Goal: Task Accomplishment & Management: Manage account settings

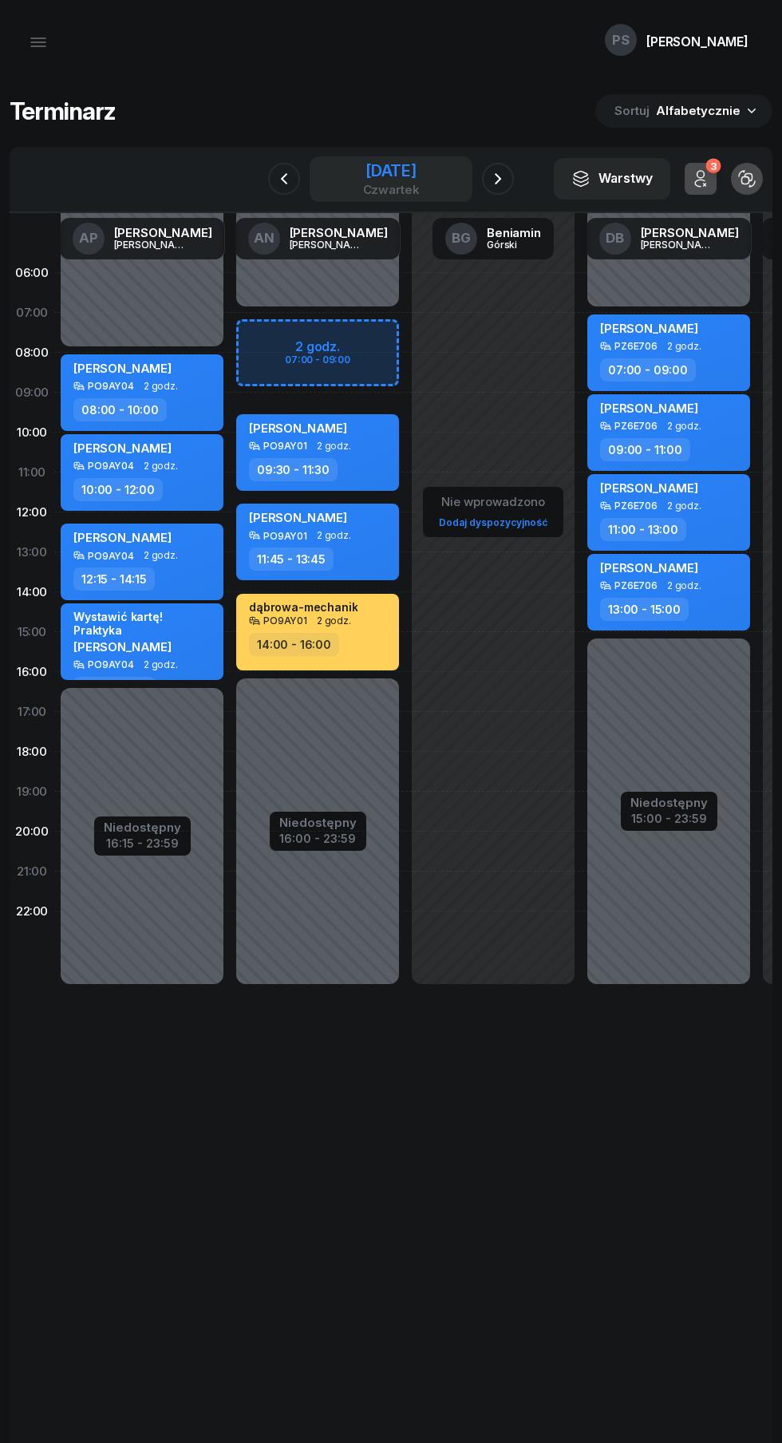
click at [392, 171] on div "[DATE]" at bounding box center [391, 171] width 57 height 16
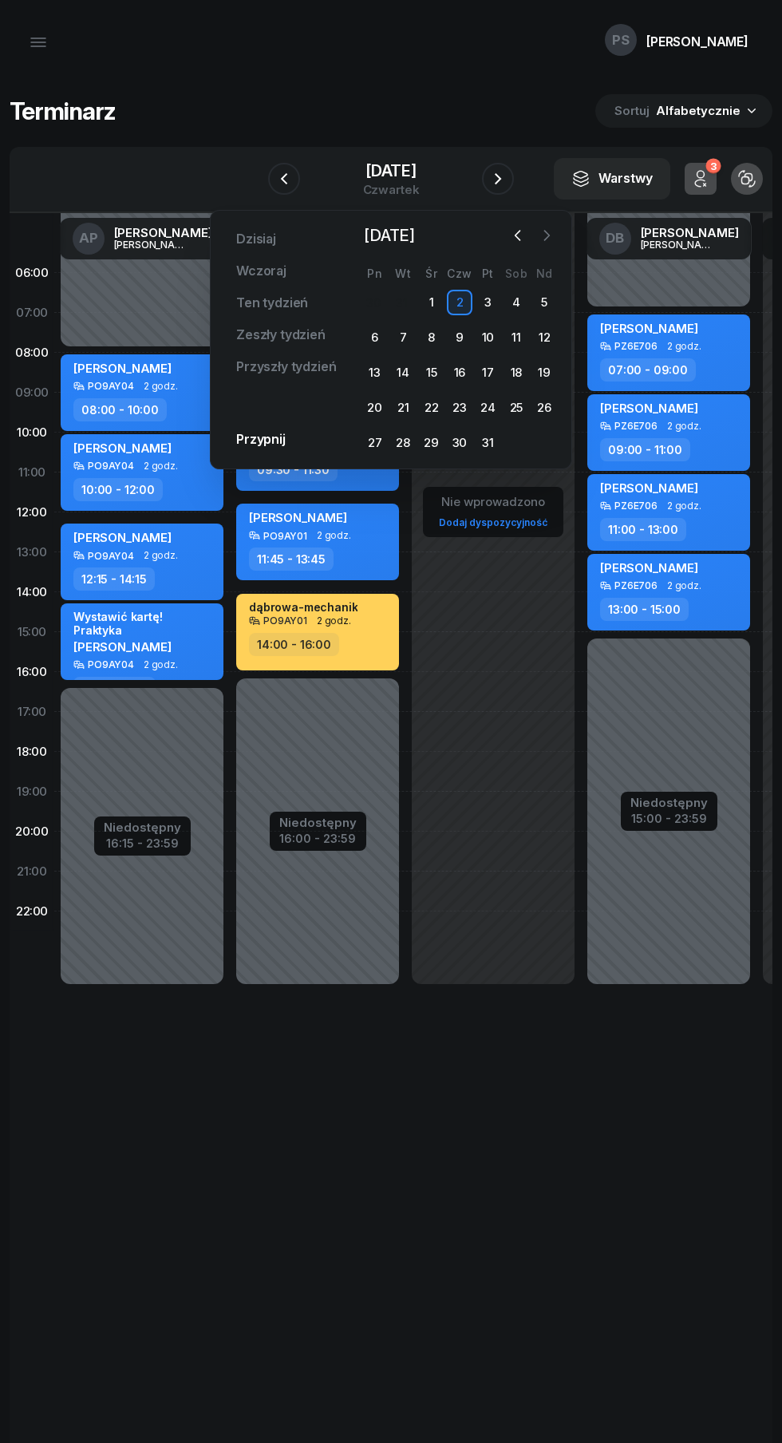
click at [547, 235] on icon "button" at bounding box center [547, 235] width 16 height 16
click at [552, 235] on icon "button" at bounding box center [547, 235] width 16 height 16
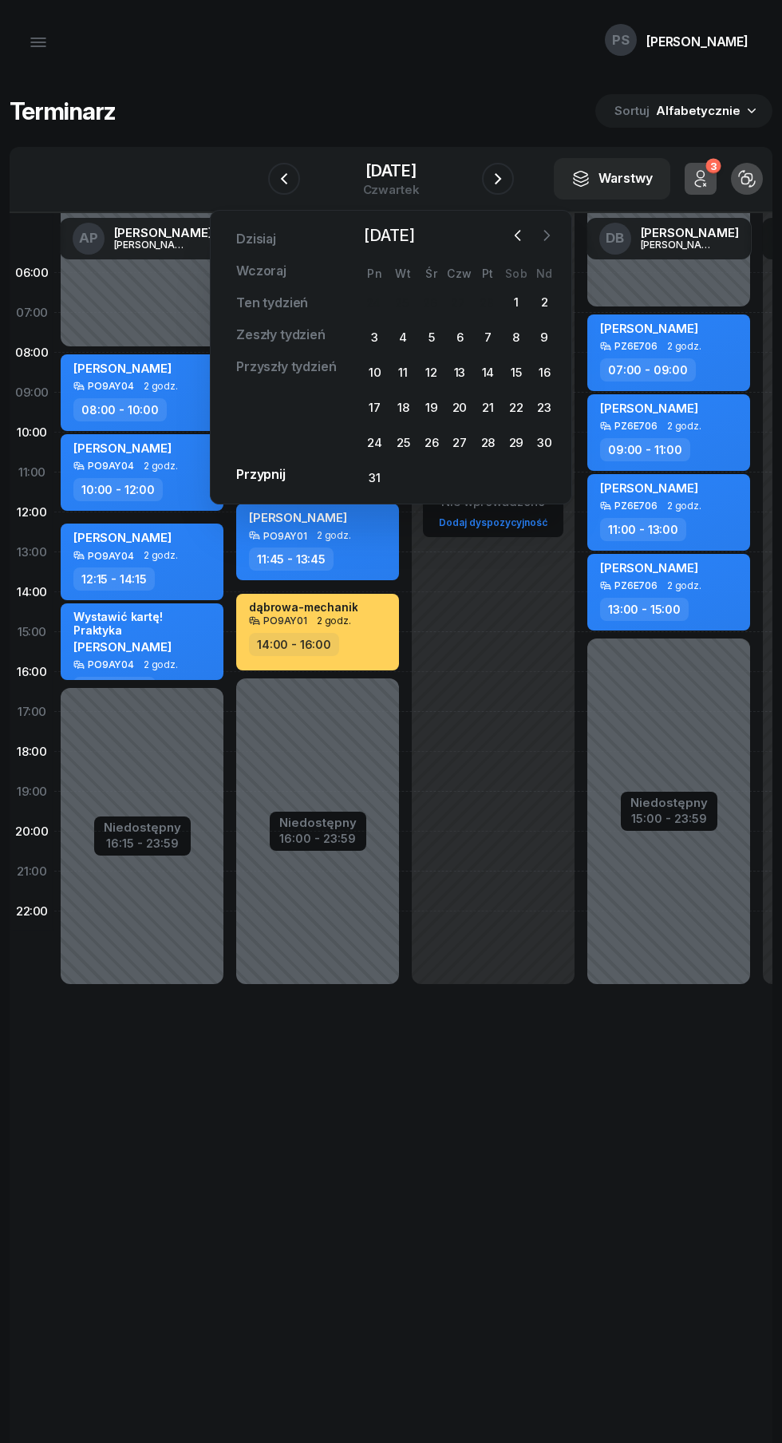
click at [547, 235] on icon "button" at bounding box center [547, 235] width 16 height 16
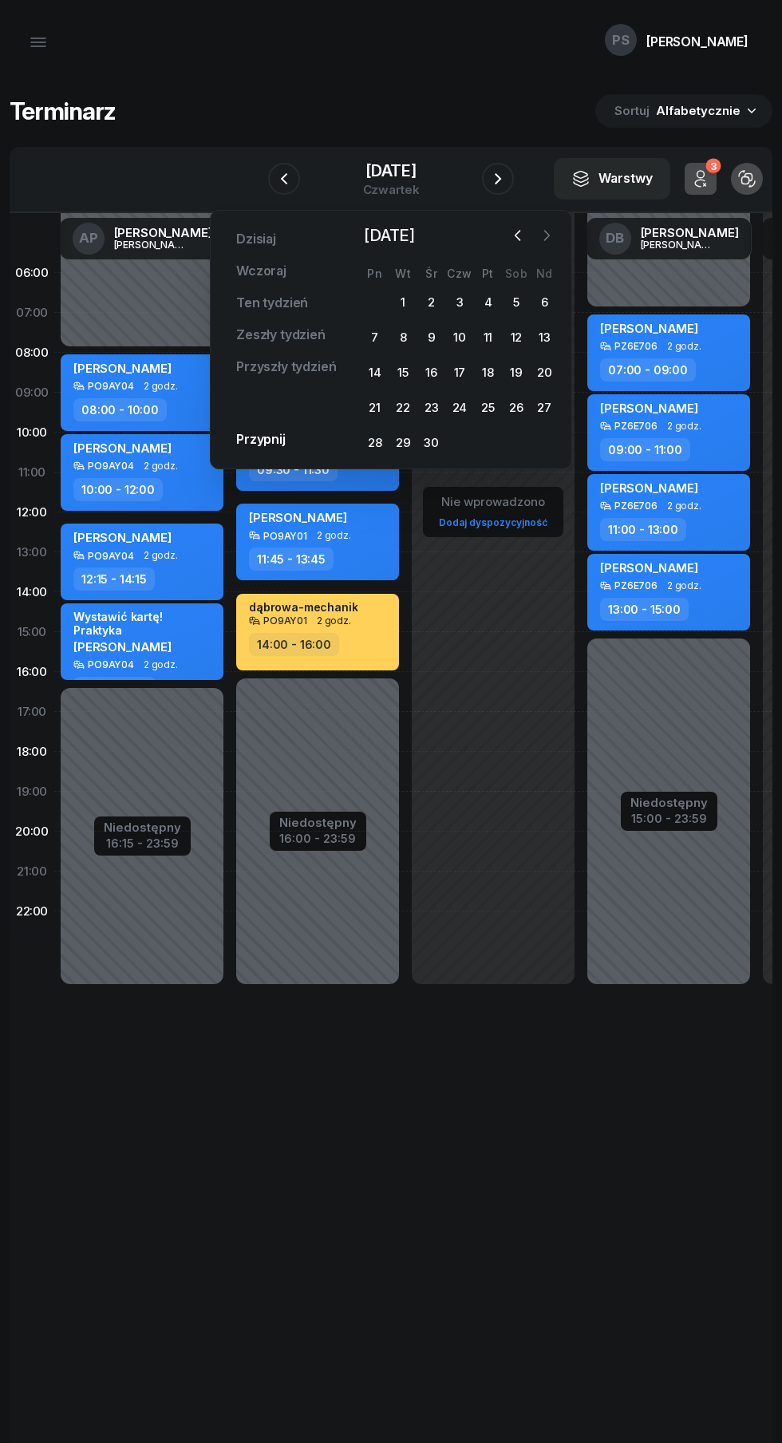
click at [547, 235] on icon "button" at bounding box center [547, 235] width 16 height 16
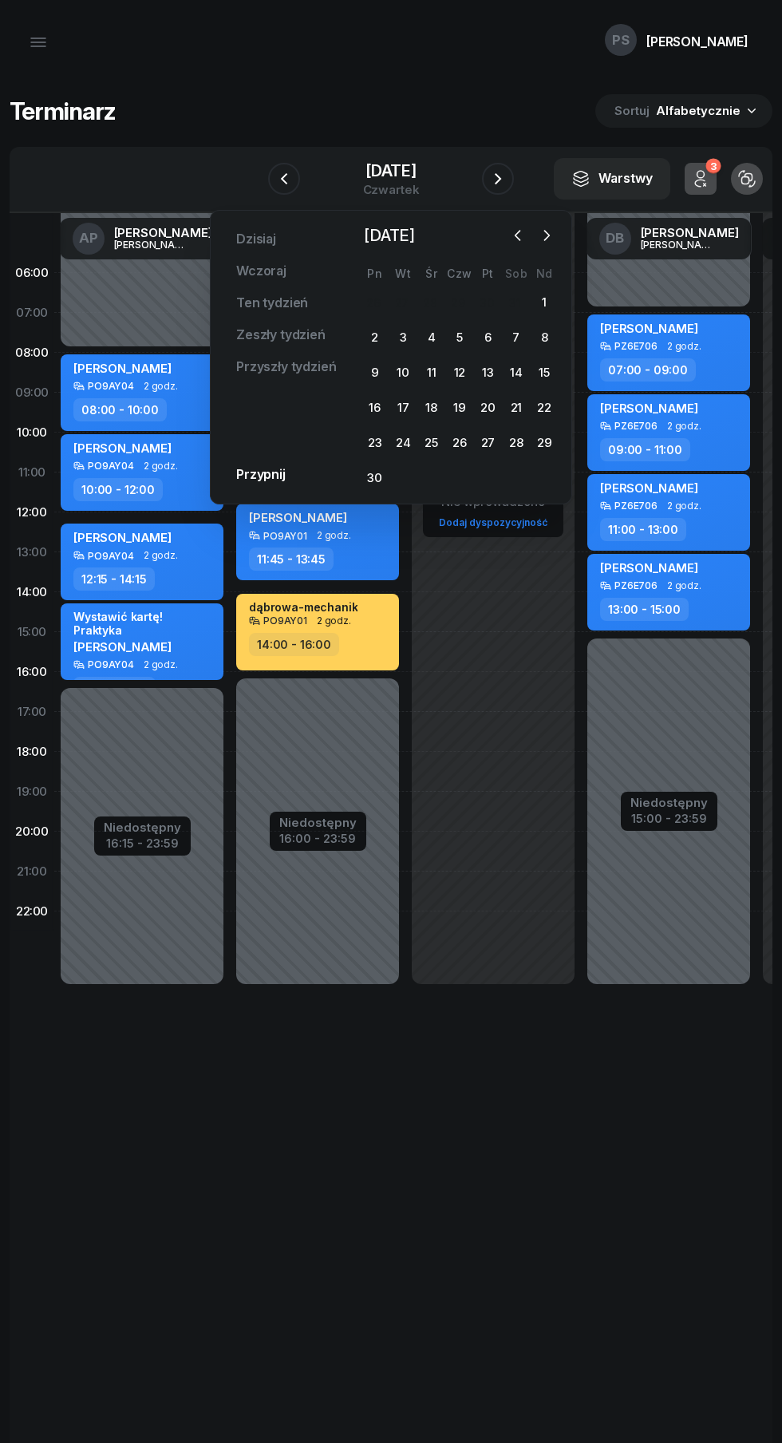
click at [571, 241] on div "[DATE] [DATE] Ten tydzień Zeszły tydzień Przyszły tydzień Przypnij [DATE] [DATE…" at bounding box center [391, 357] width 362 height 294
click at [552, 237] on icon "button" at bounding box center [547, 235] width 16 height 16
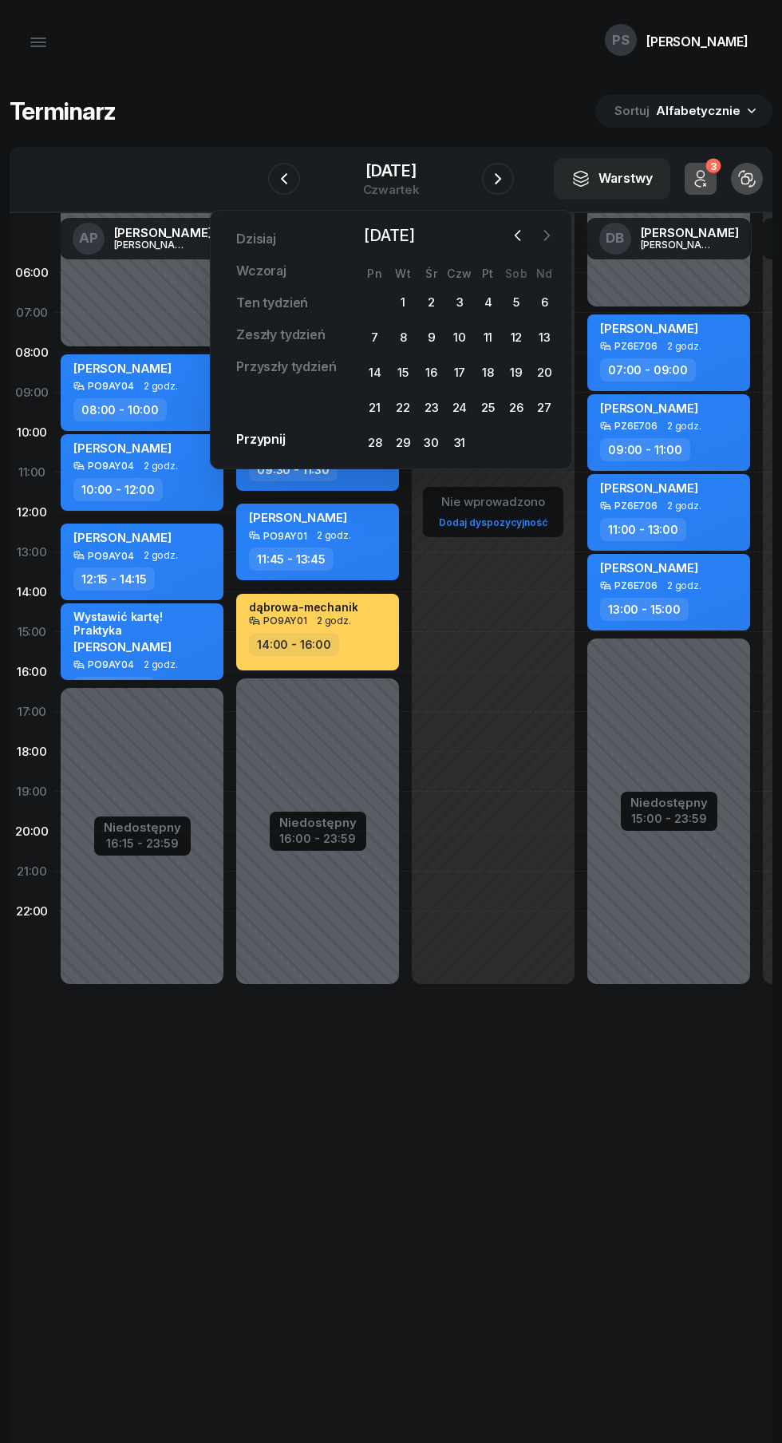
click at [547, 235] on icon "button" at bounding box center [547, 235] width 16 height 16
click at [39, 45] on icon "button" at bounding box center [38, 42] width 19 height 19
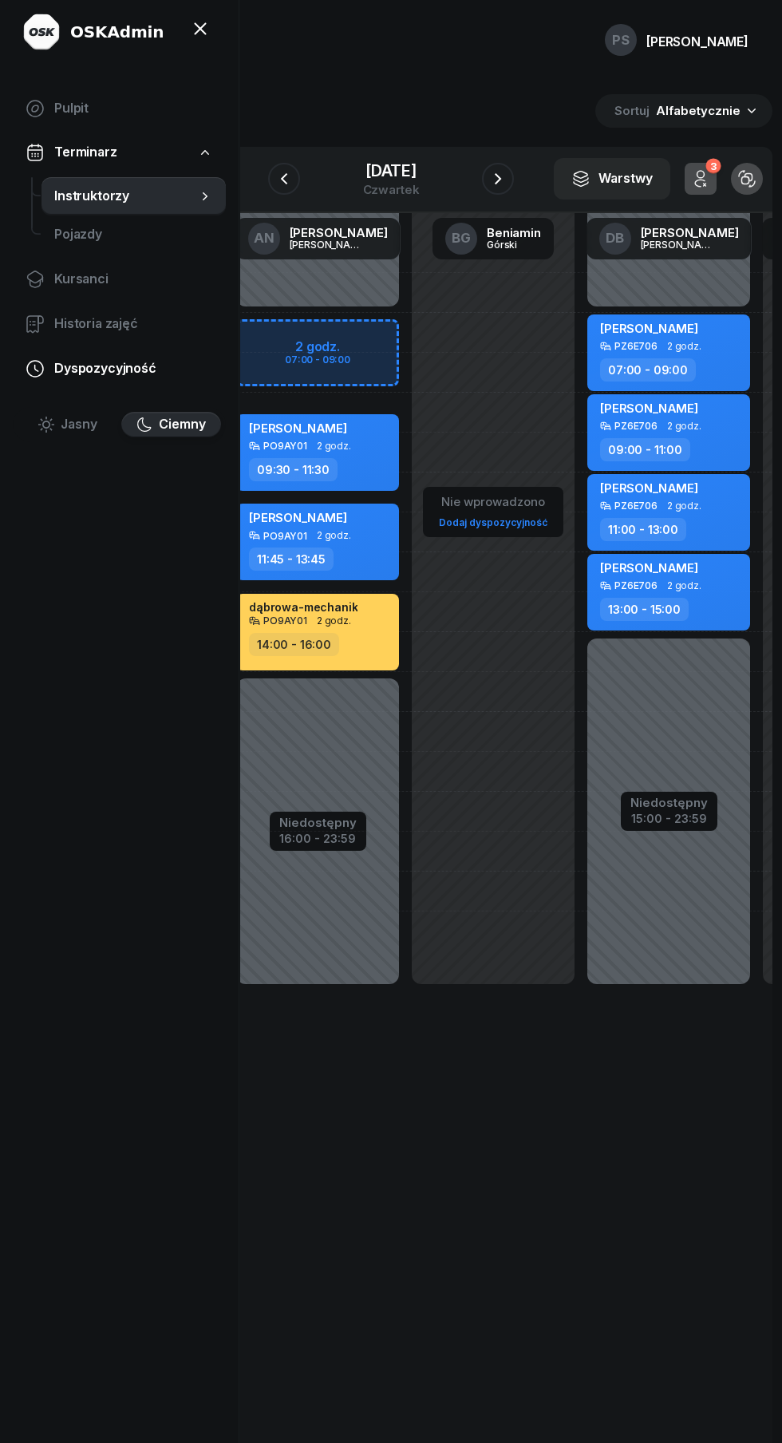
click at [103, 368] on span "Dyspozycyjność" at bounding box center [133, 368] width 159 height 21
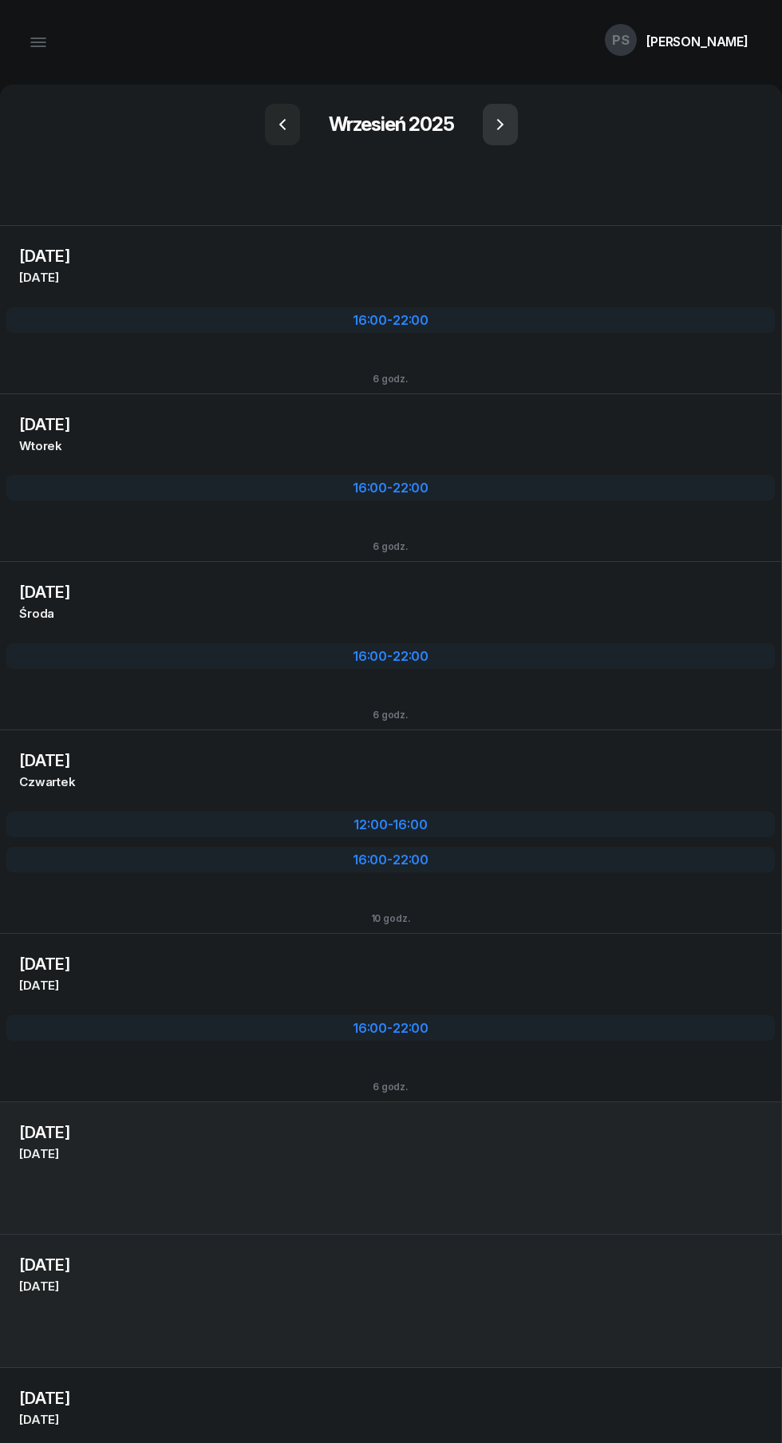
click at [500, 124] on icon "button" at bounding box center [500, 124] width 19 height 19
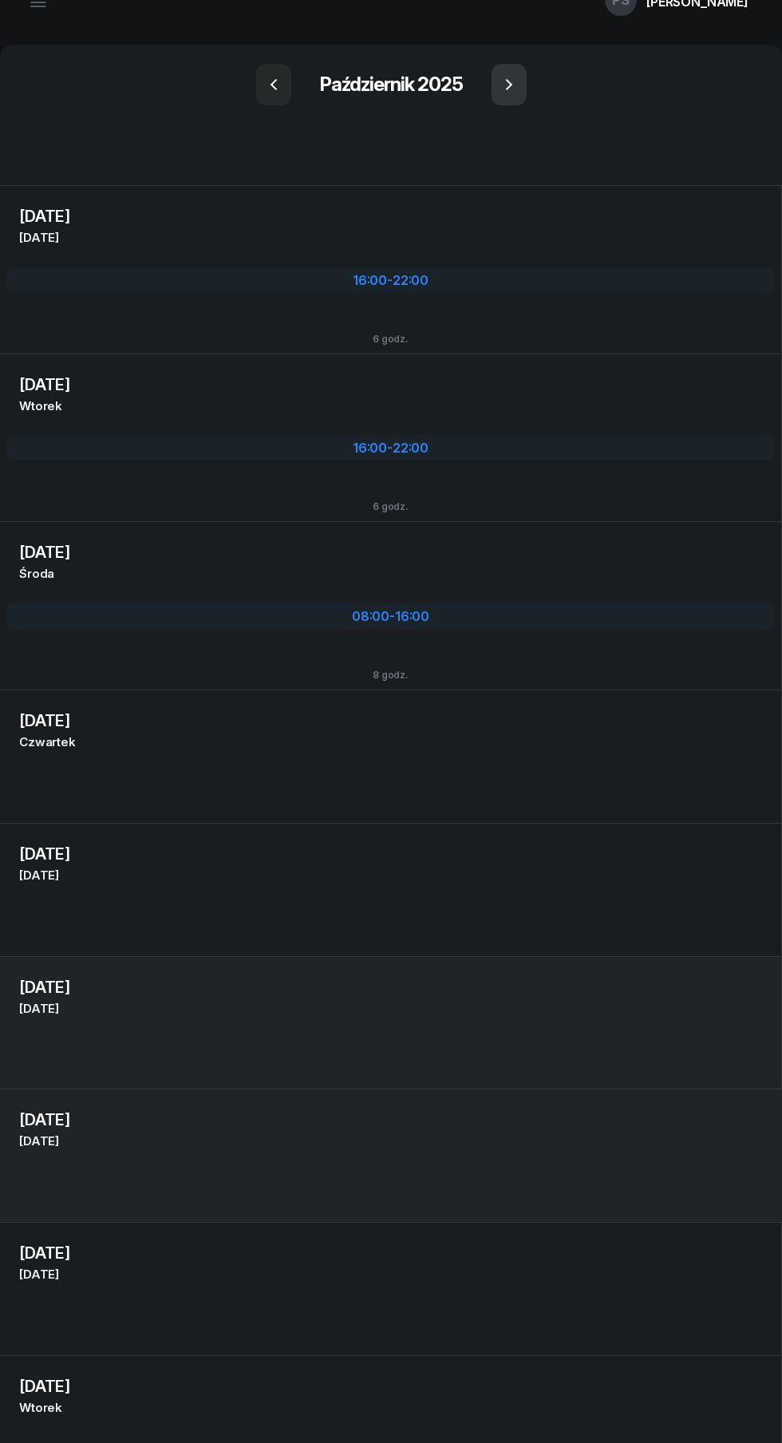
scroll to position [48, 0]
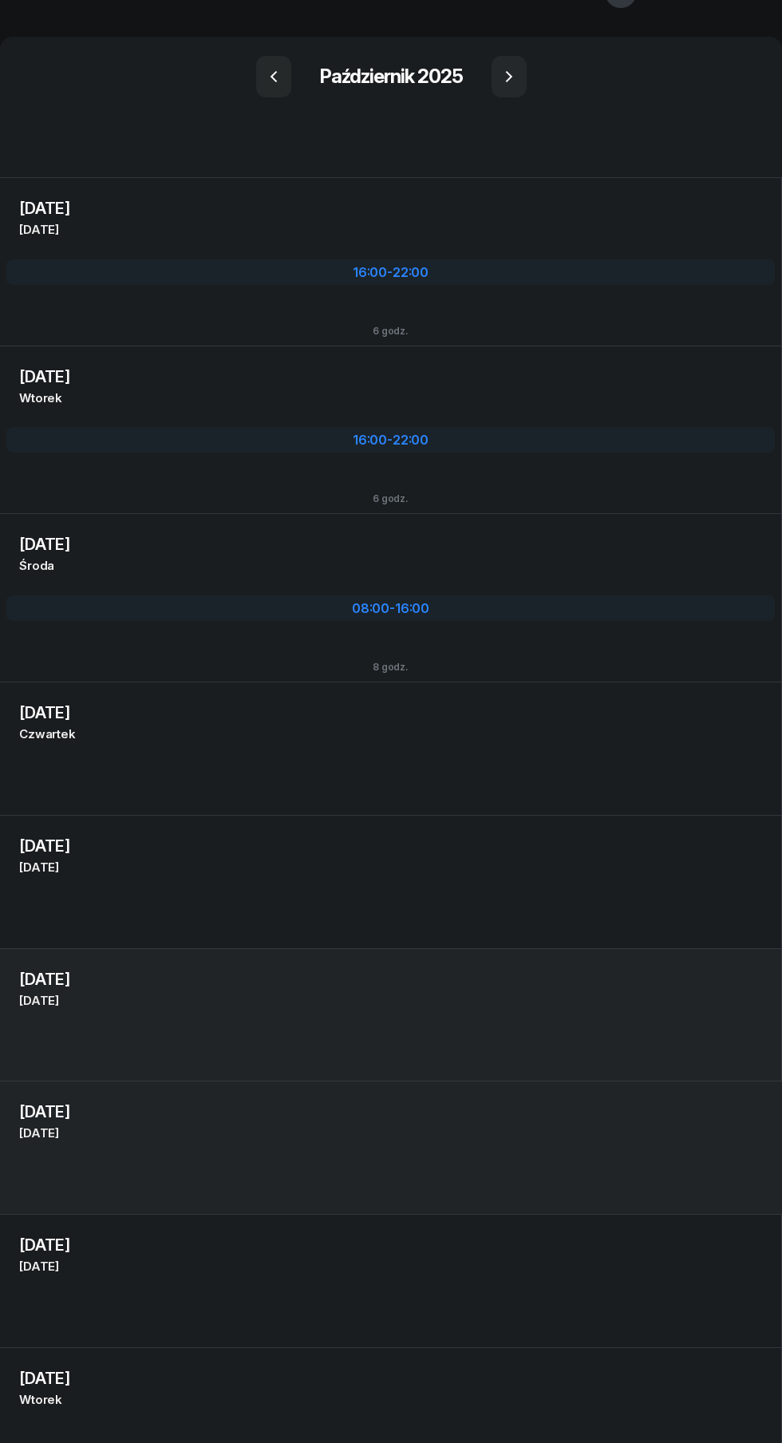
click at [489, 742] on div "Cz [DATE]" at bounding box center [390, 734] width 743 height 21
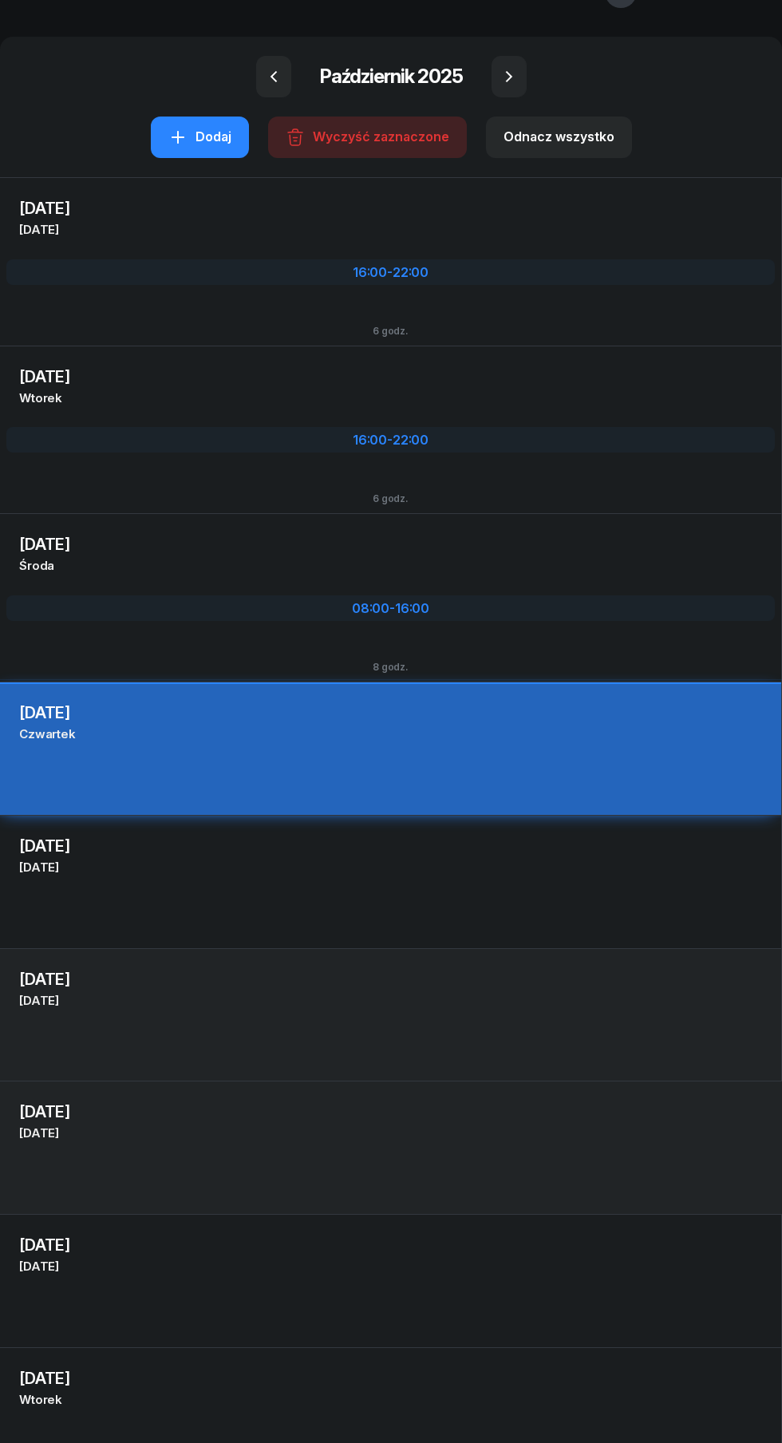
click at [446, 902] on div "[DATE] Pt [DATE] 3" at bounding box center [391, 881] width 782 height 133
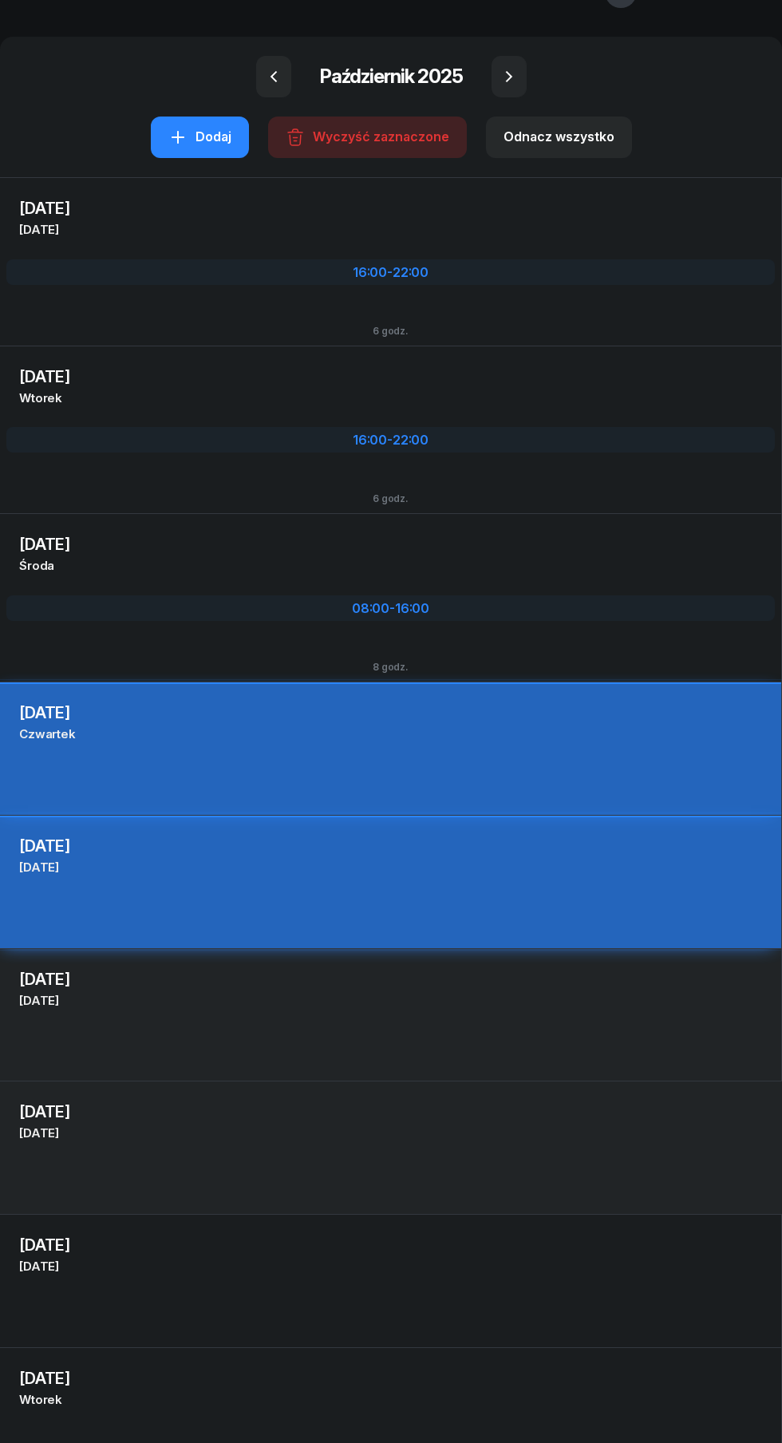
click at [467, 1007] on div "So [DATE]" at bounding box center [390, 1000] width 743 height 21
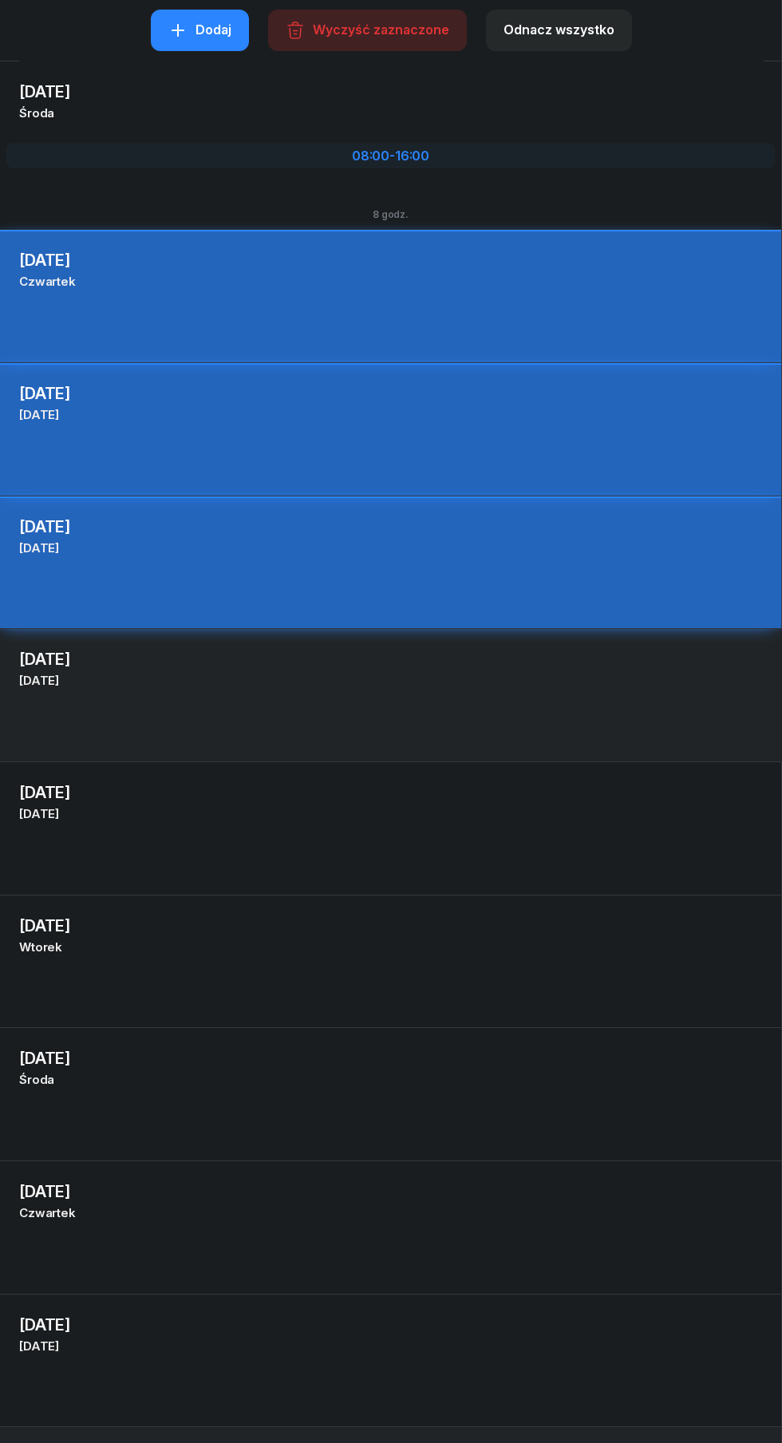
scroll to position [503, 0]
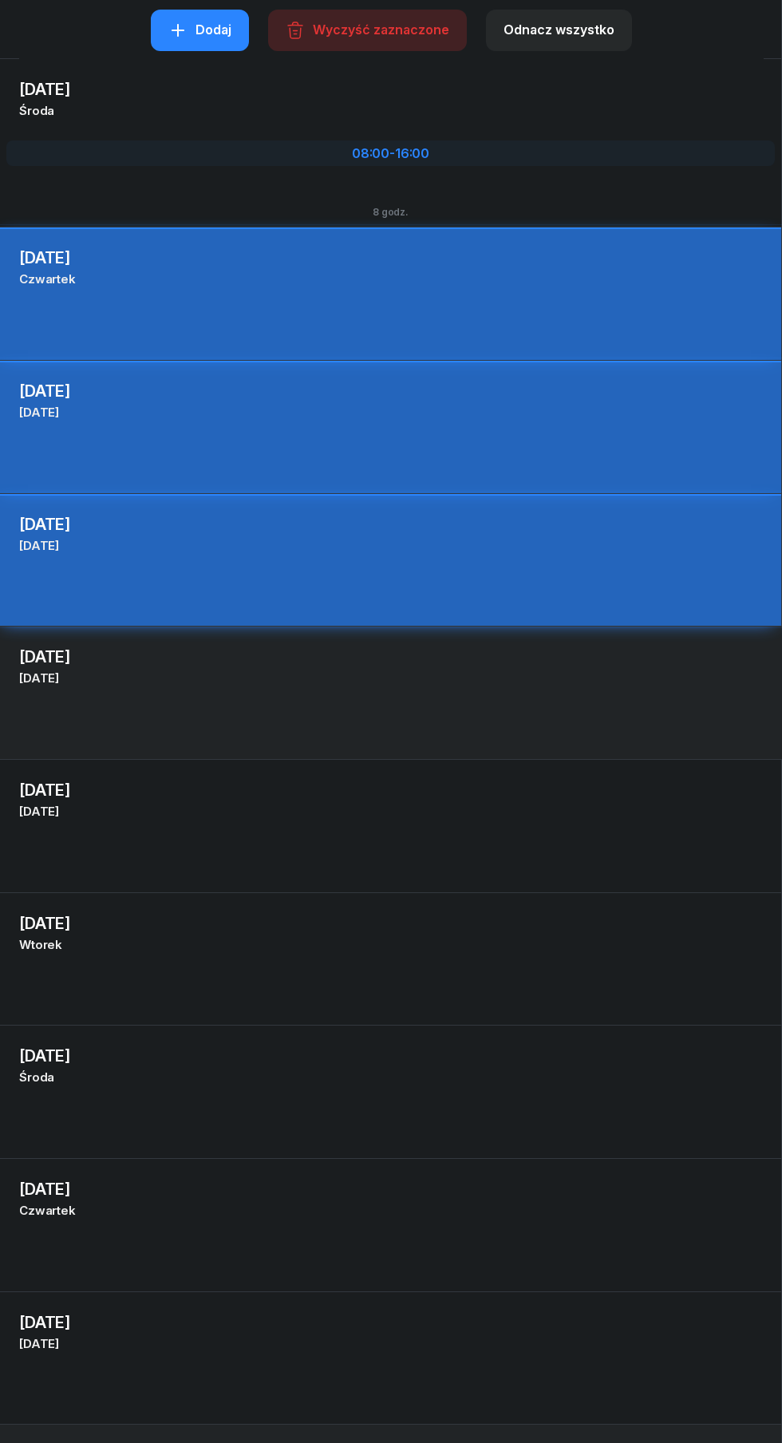
click at [430, 1090] on div "[DATE] Śr [DATE]" at bounding box center [390, 1066] width 781 height 56
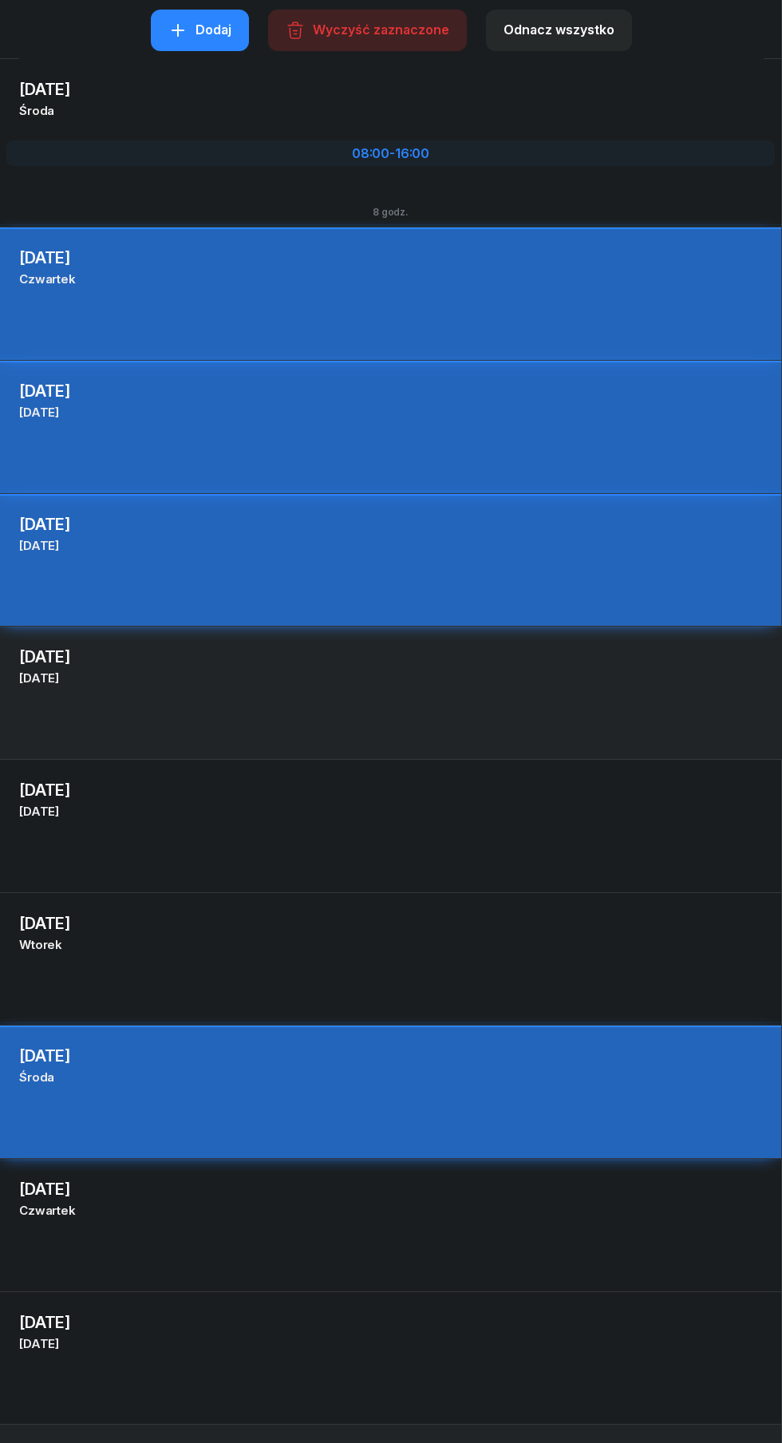
click at [373, 1218] on div "Cz [DATE]" at bounding box center [390, 1210] width 743 height 21
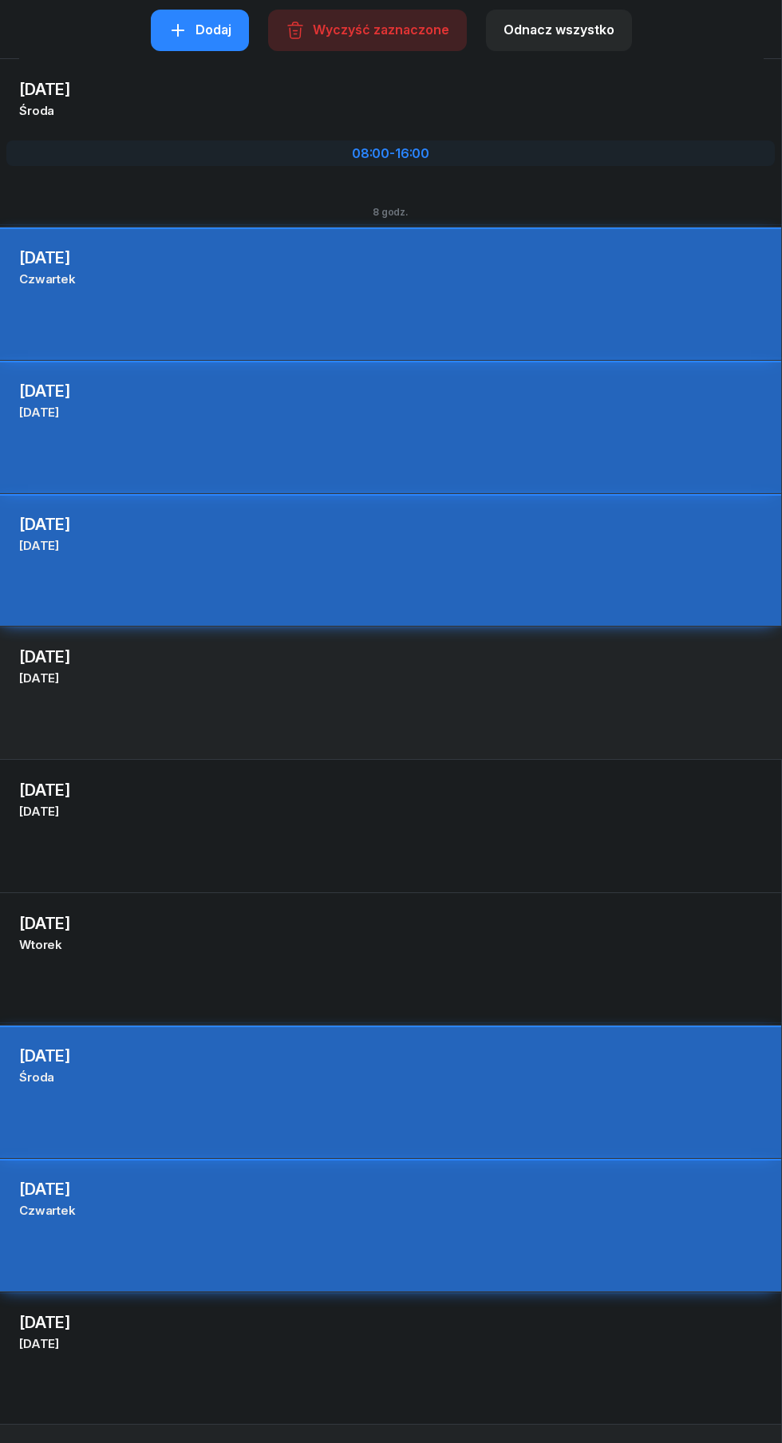
click at [391, 1352] on div "Pt [DATE]" at bounding box center [390, 1343] width 743 height 21
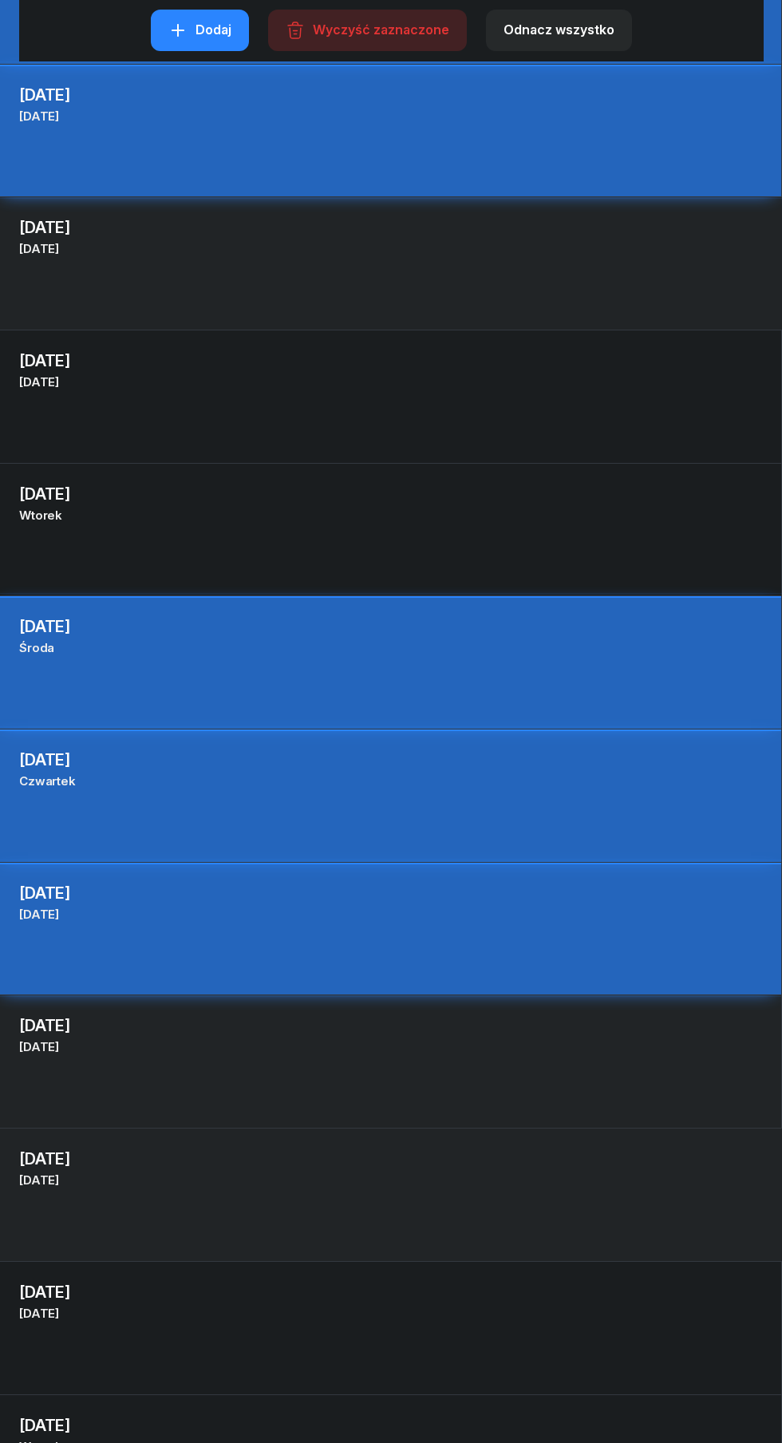
scroll to position [935, 0]
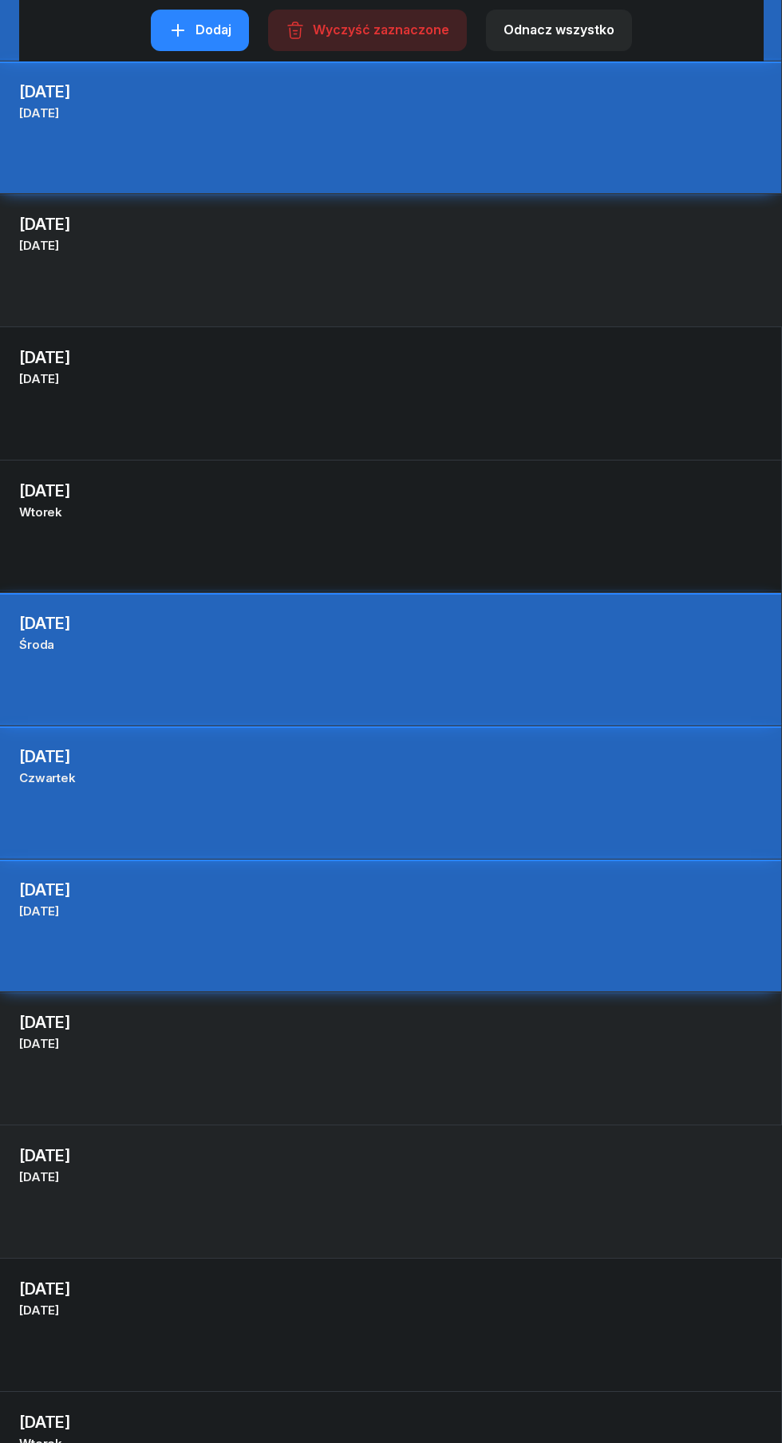
click at [465, 1060] on div "[DATE] So [DATE] 11" at bounding box center [391, 1057] width 782 height 133
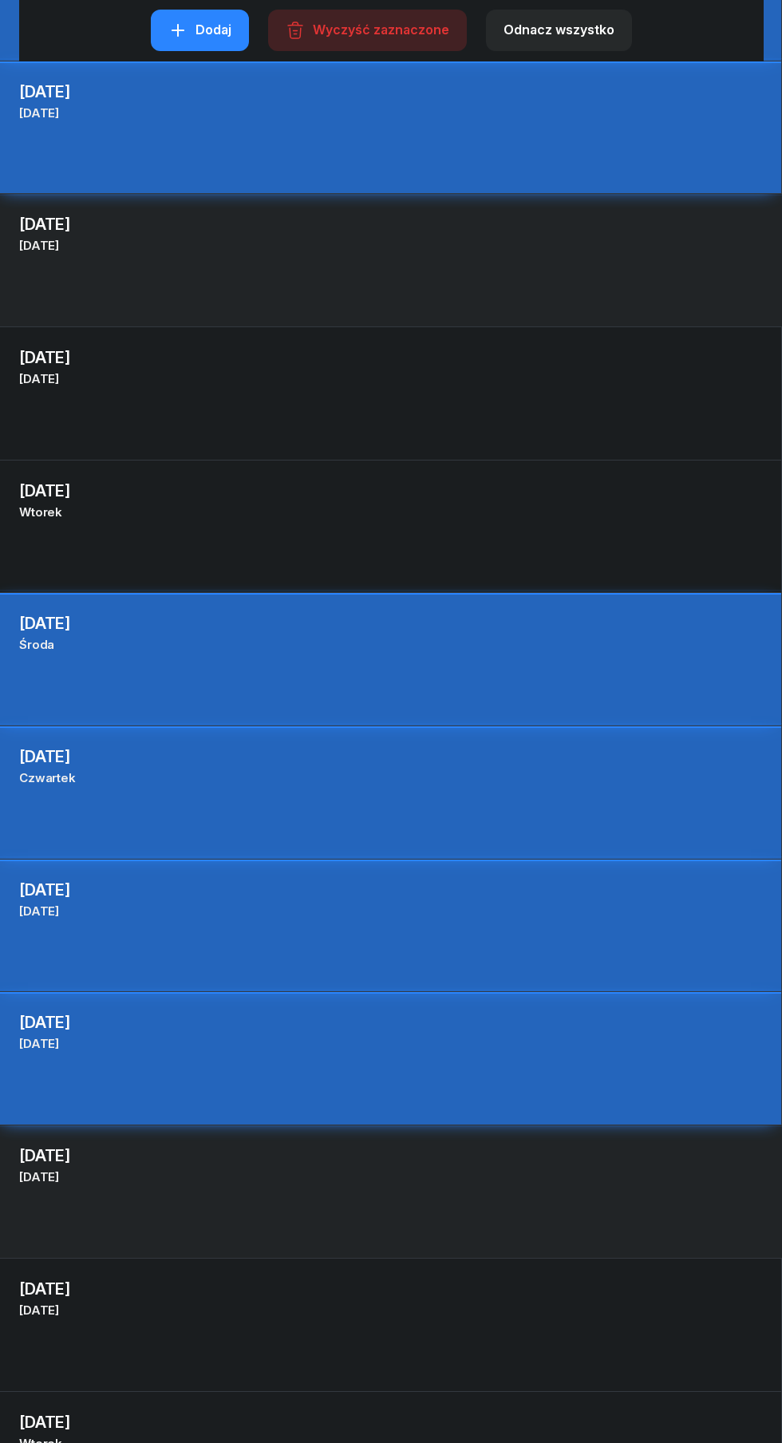
click at [448, 1189] on div "[DATE] Nd [DATE]" at bounding box center [391, 1166] width 782 height 56
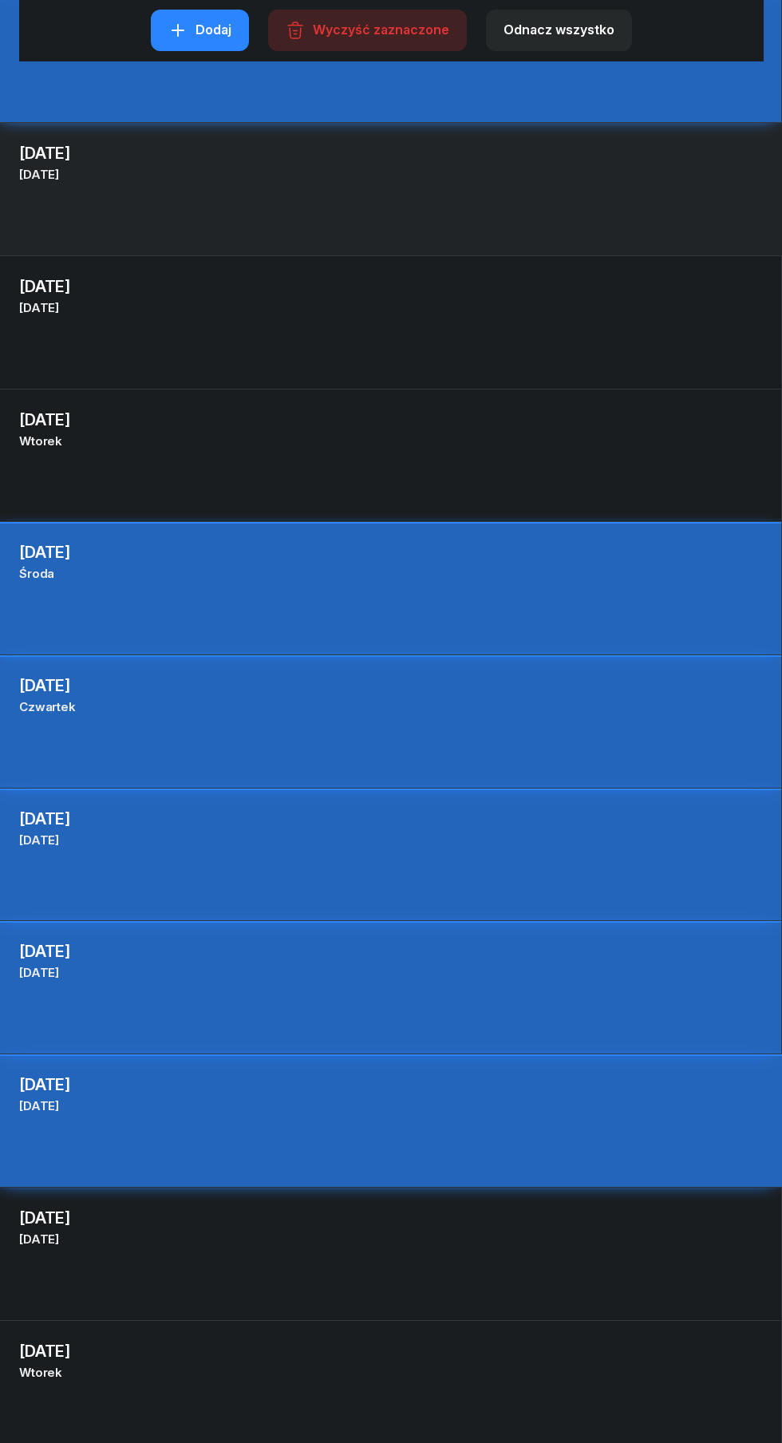
scroll to position [1057, 0]
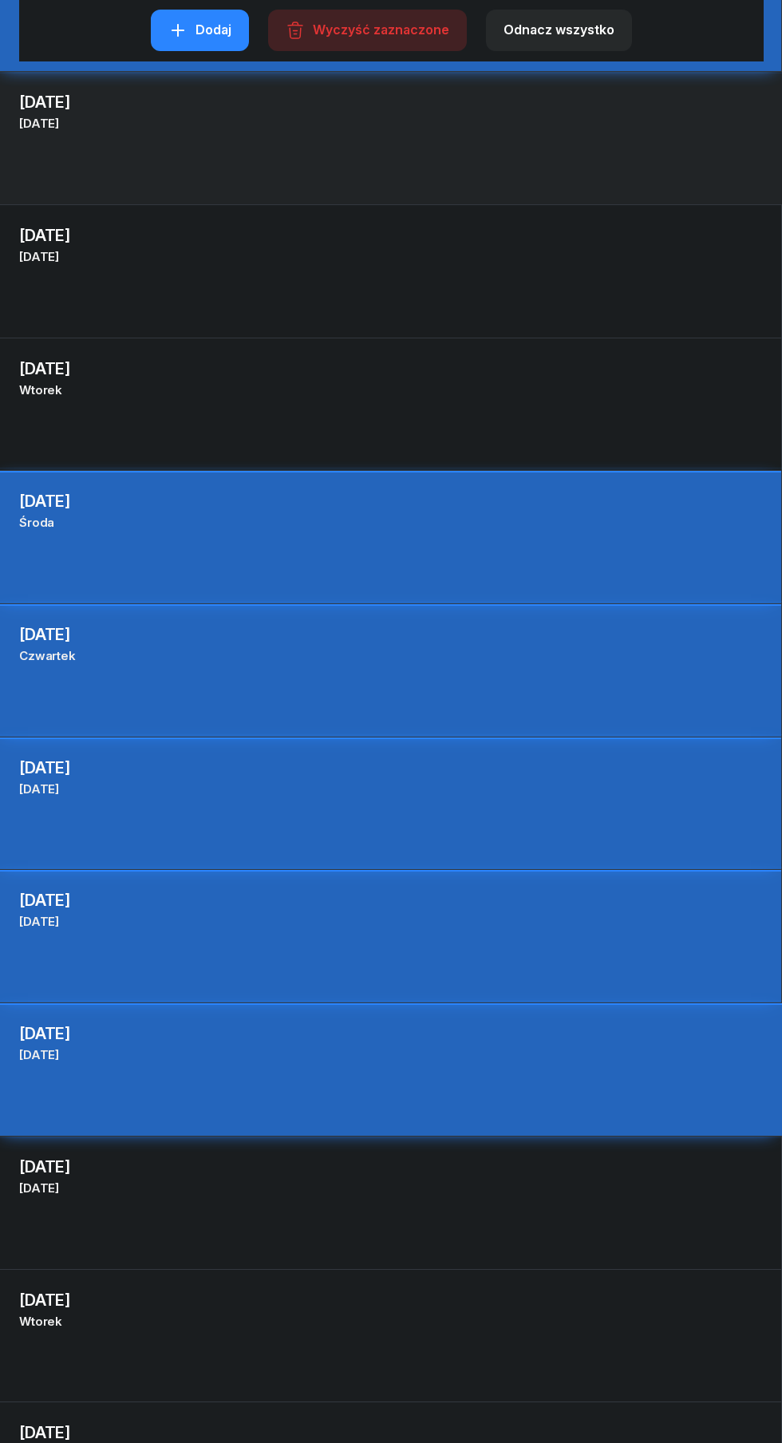
click at [375, 1338] on div "[DATE] Wt [DATE] 14" at bounding box center [391, 1335] width 782 height 133
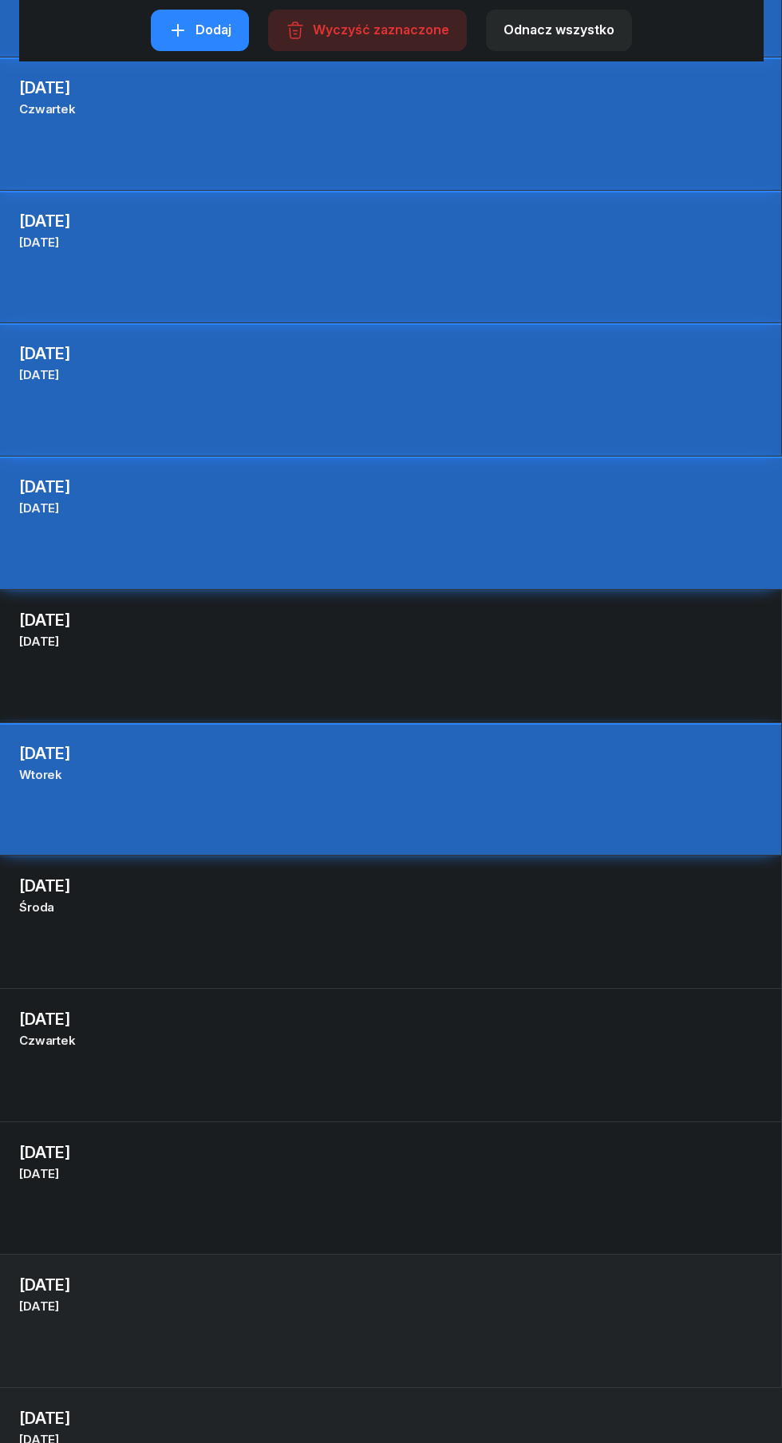
scroll to position [1623, 0]
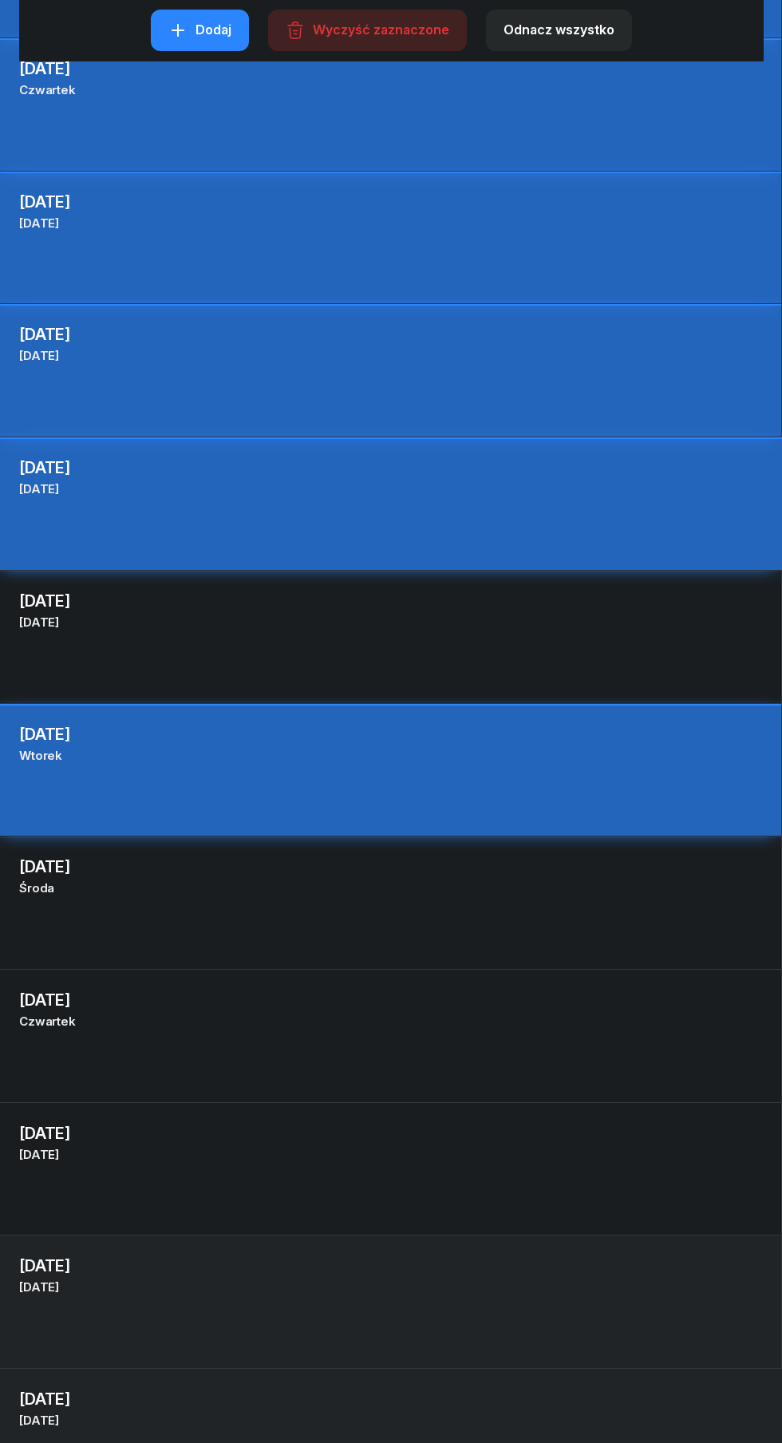
click at [418, 904] on div "[DATE] Śr [DATE]" at bounding box center [390, 877] width 781 height 56
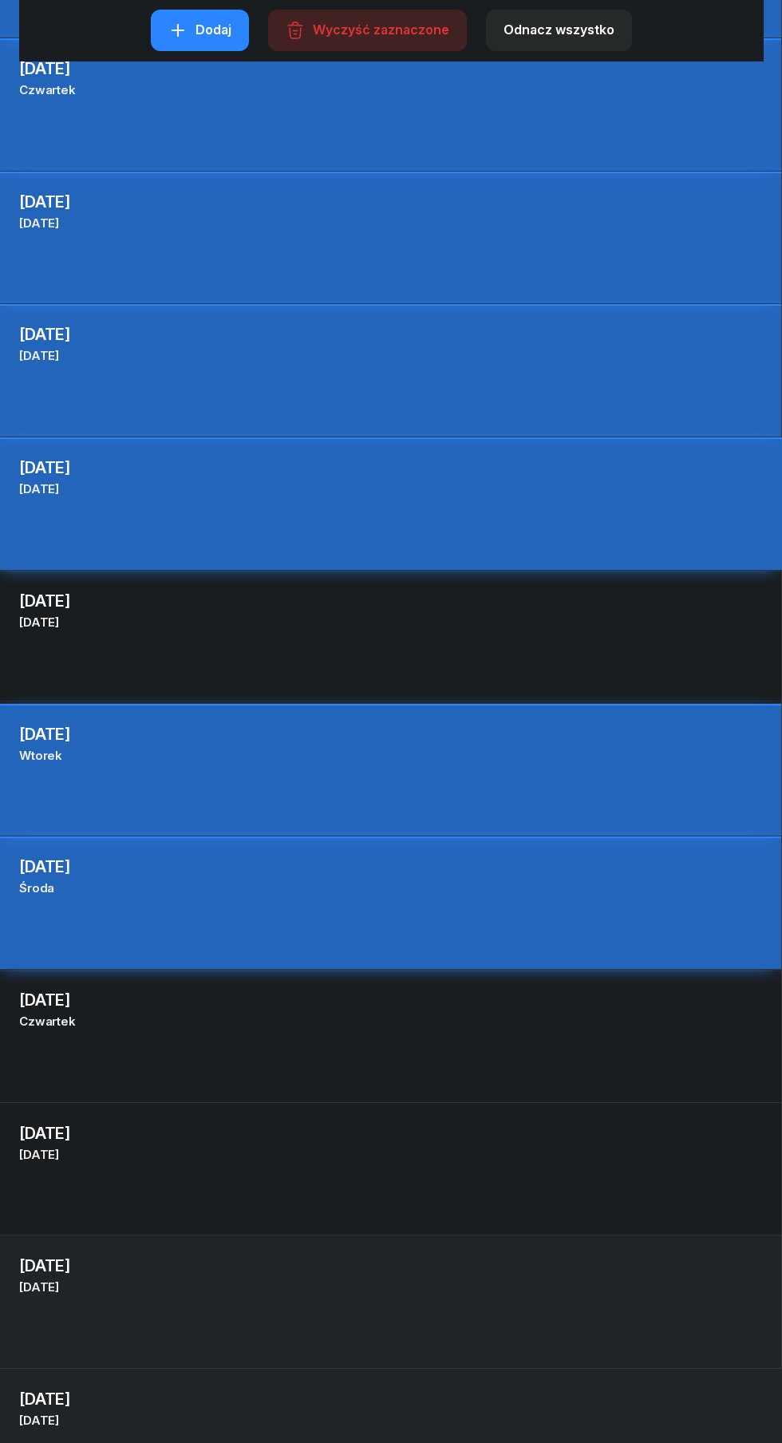
click at [437, 1020] on div "Cz [DATE]" at bounding box center [390, 1021] width 743 height 21
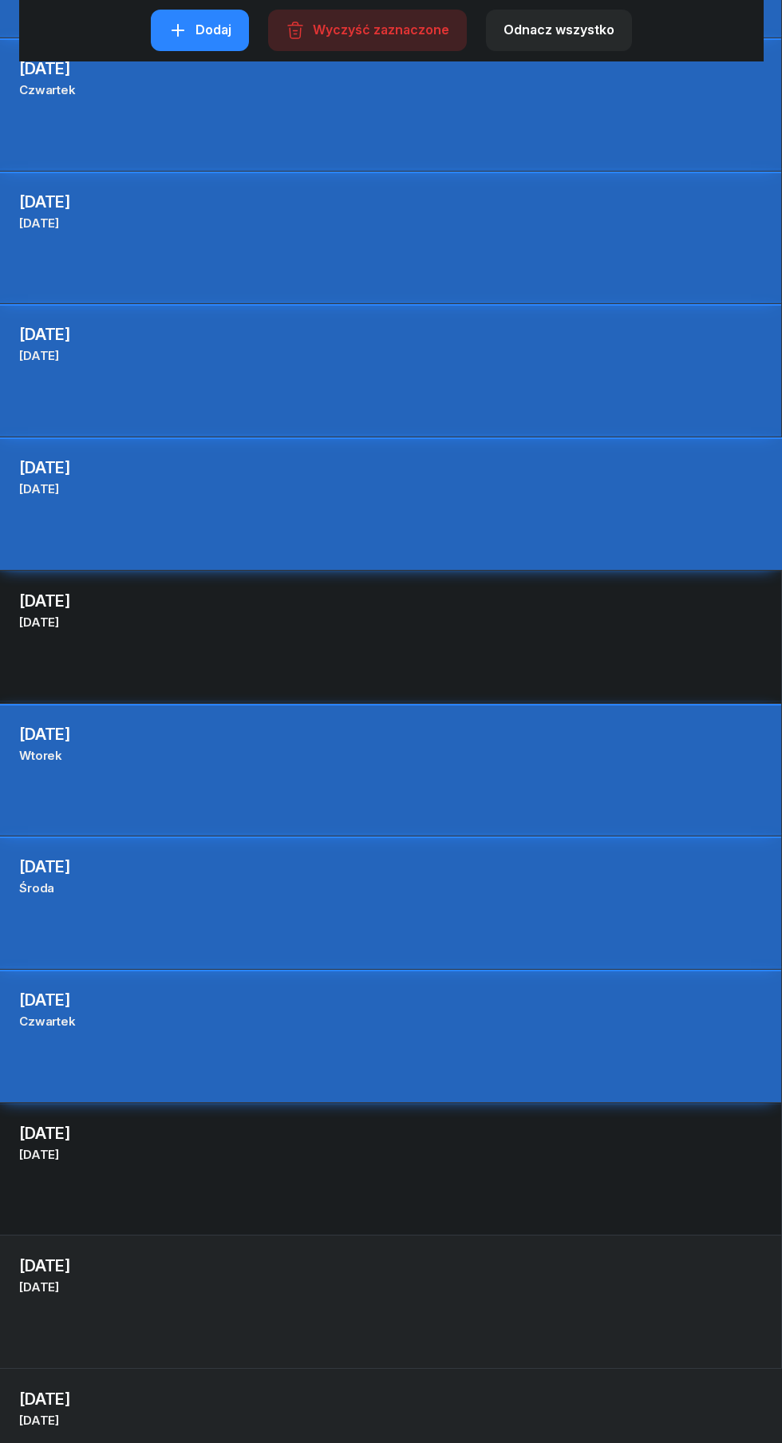
click at [419, 1167] on div "[DATE] Pt [DATE]" at bounding box center [390, 1143] width 781 height 56
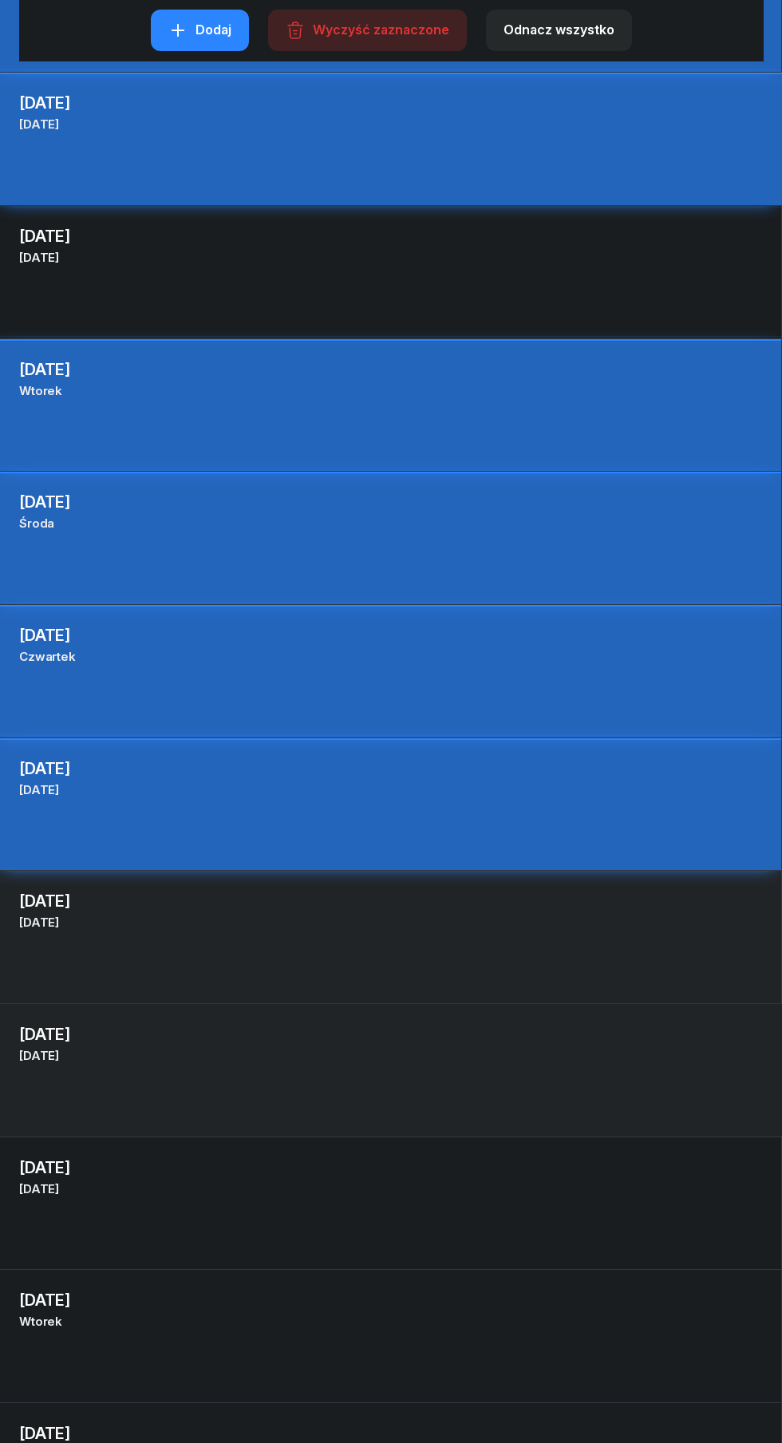
scroll to position [2004, 0]
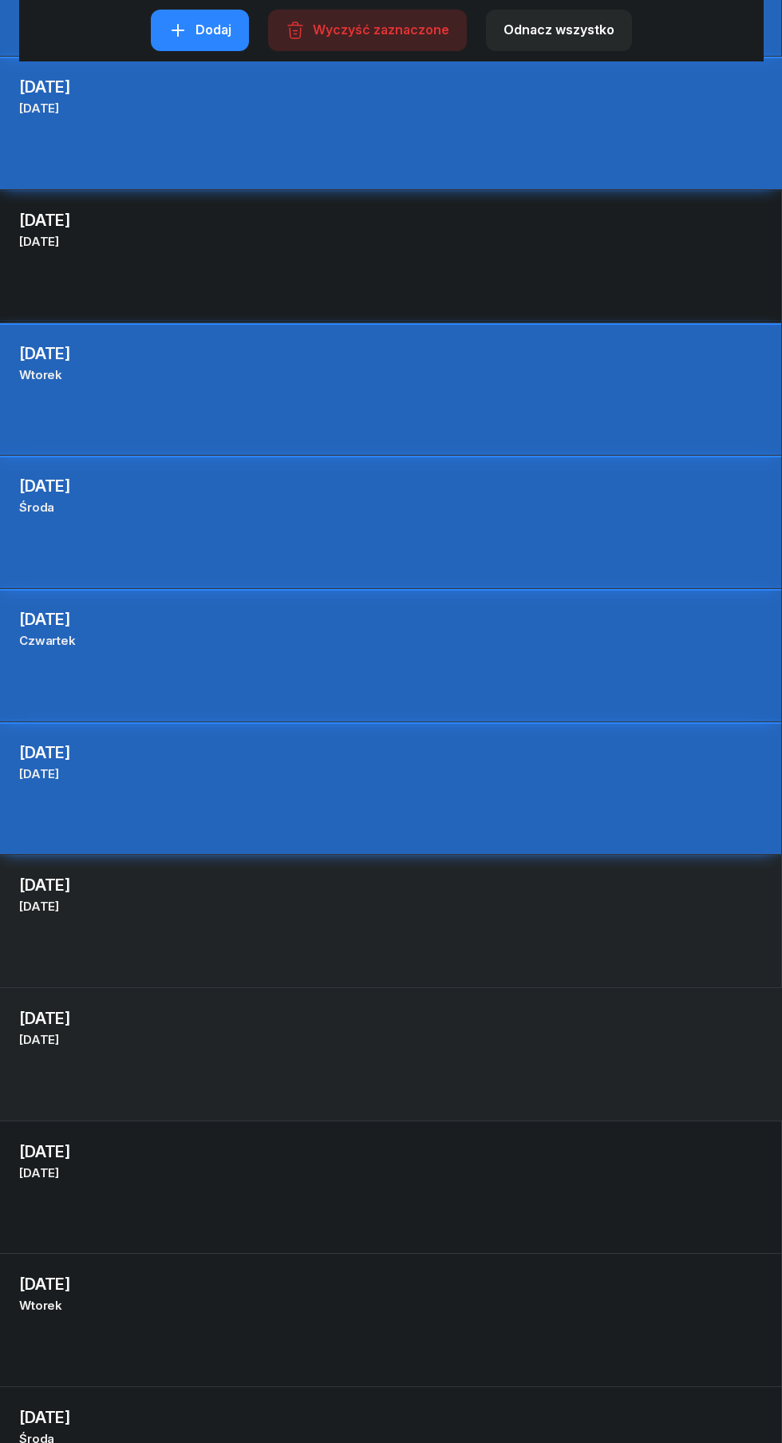
click at [466, 1064] on div "[DATE] Nd [DATE] 19" at bounding box center [391, 1053] width 782 height 133
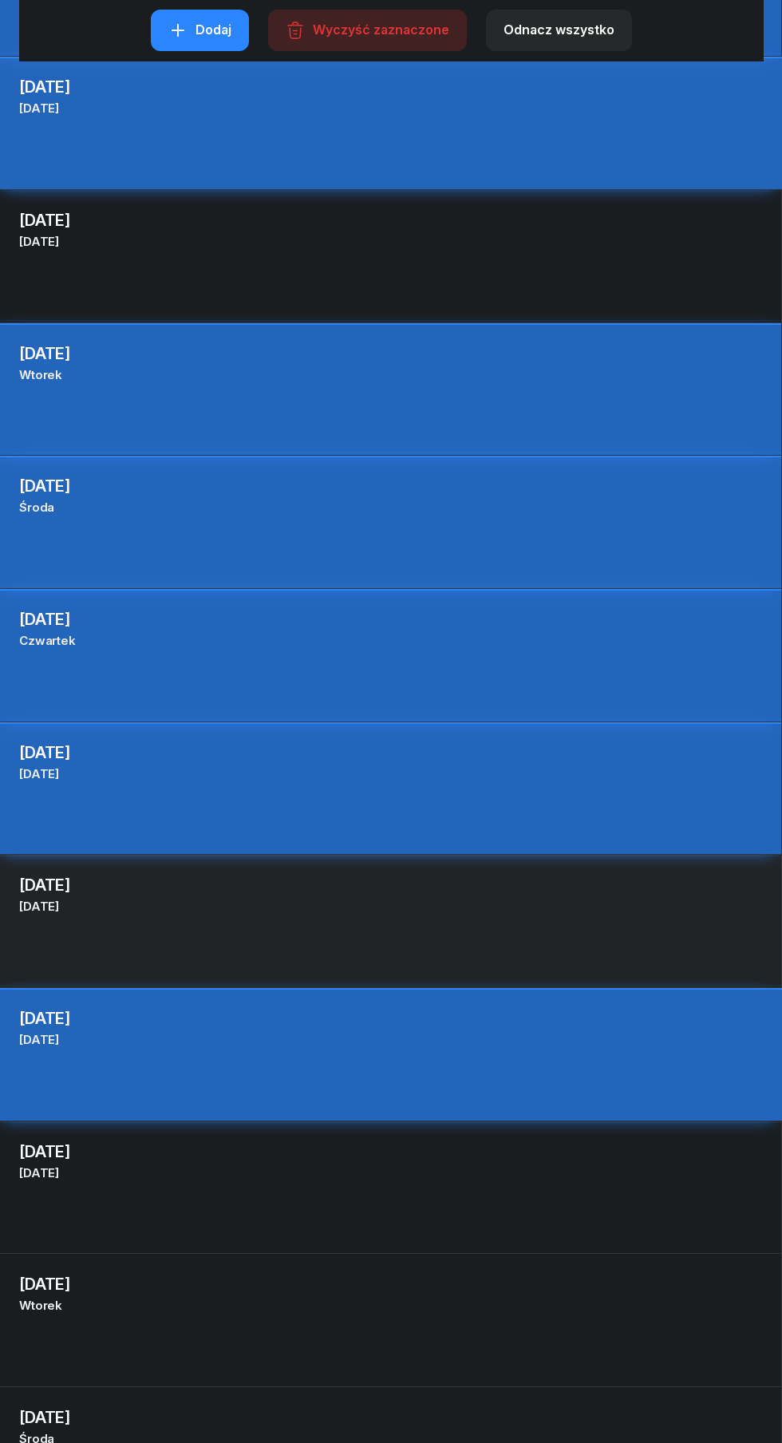
click at [400, 1186] on div "[DATE] [PERSON_NAME] [DATE]" at bounding box center [390, 1162] width 781 height 56
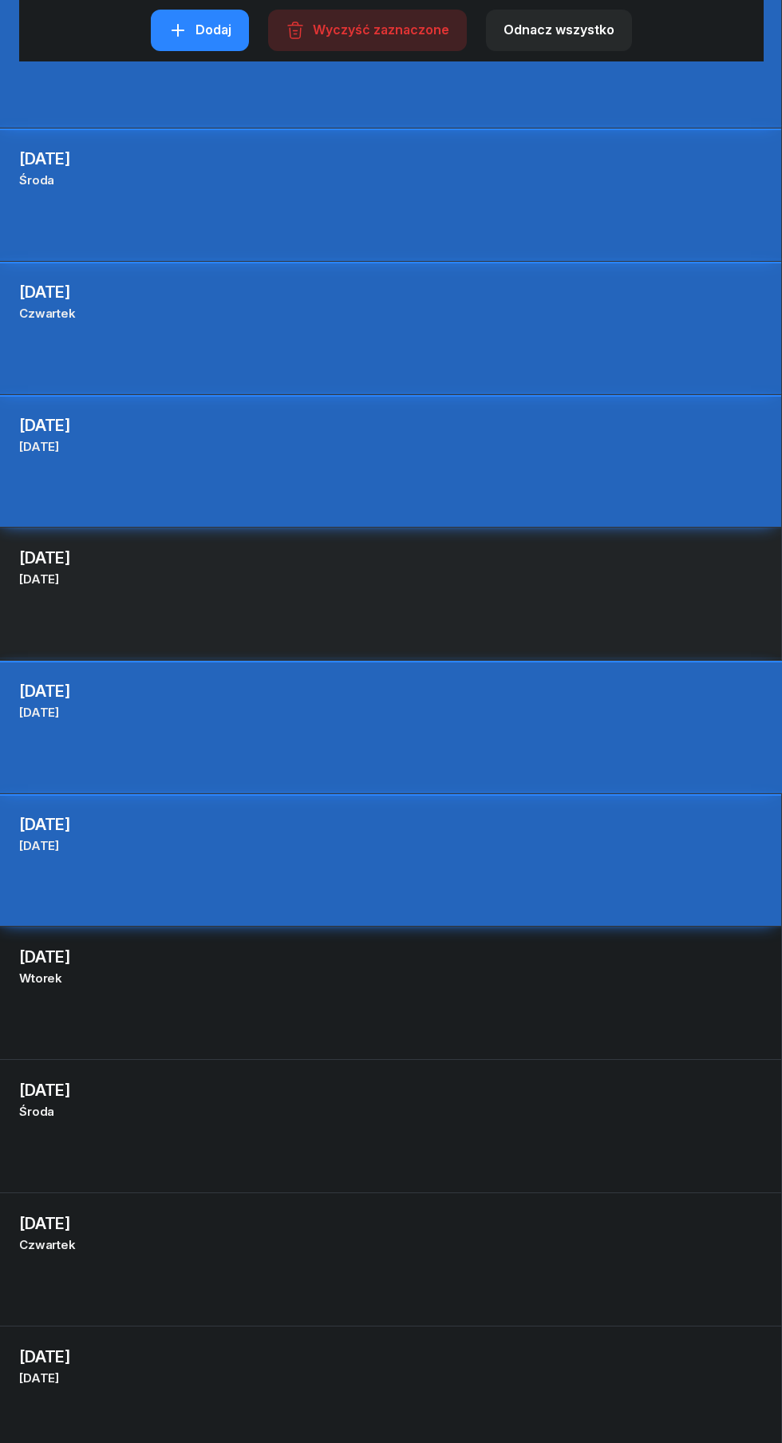
scroll to position [2331, 0]
click at [394, 1392] on div "[DATE] Pt [DATE]" at bounding box center [390, 1366] width 781 height 56
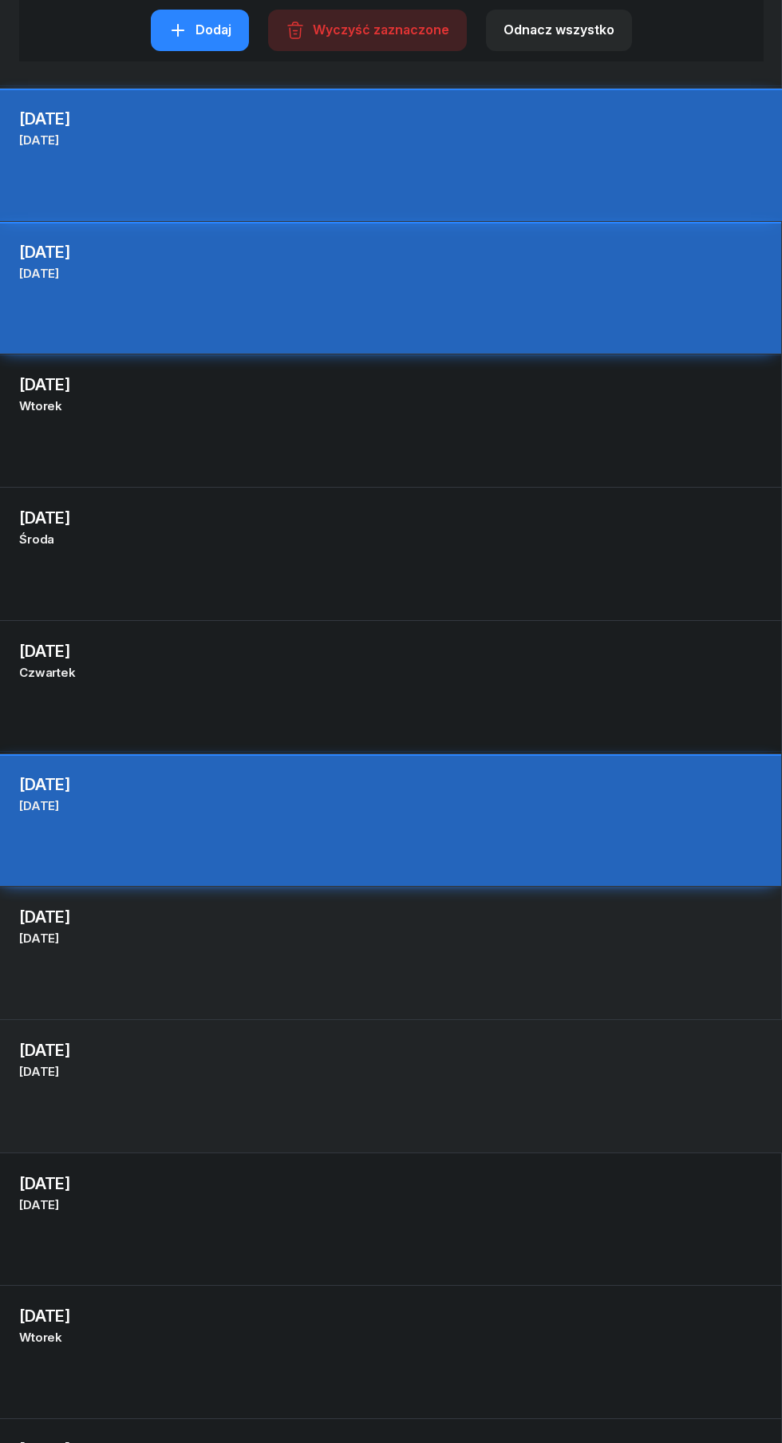
scroll to position [2905, 0]
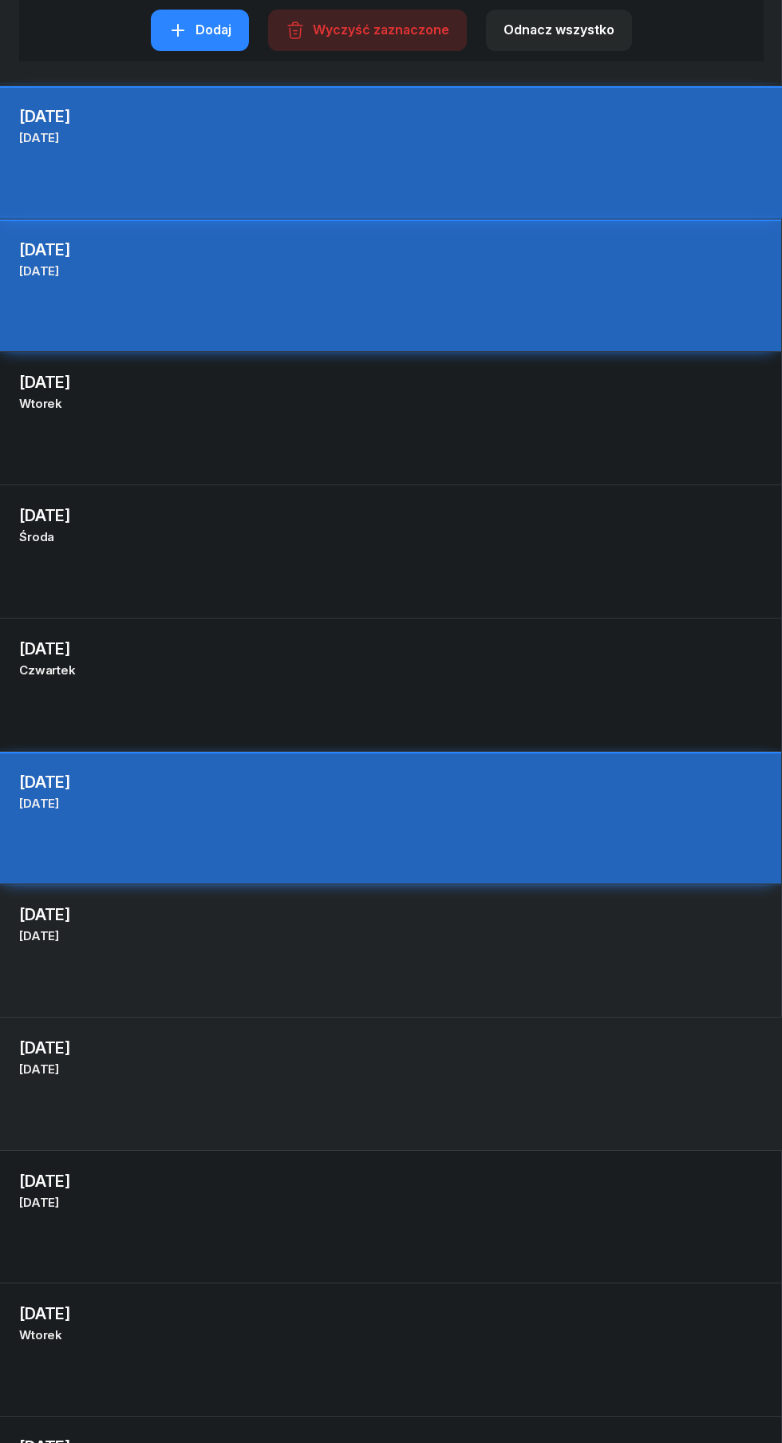
click at [480, 958] on div "[DATE] So [DATE] 25" at bounding box center [391, 949] width 782 height 133
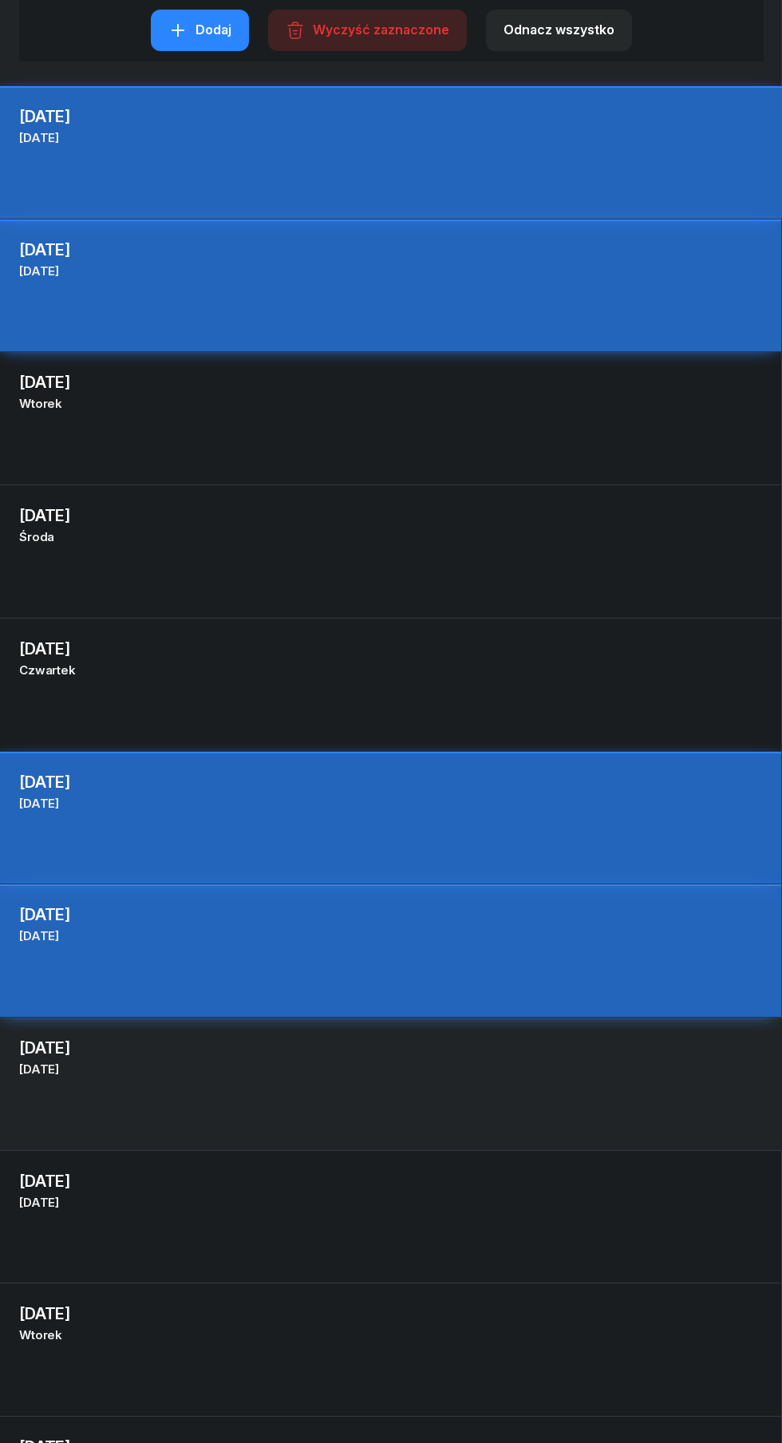
click at [480, 1115] on div "[DATE] Nd [DATE] 26" at bounding box center [391, 1083] width 782 height 133
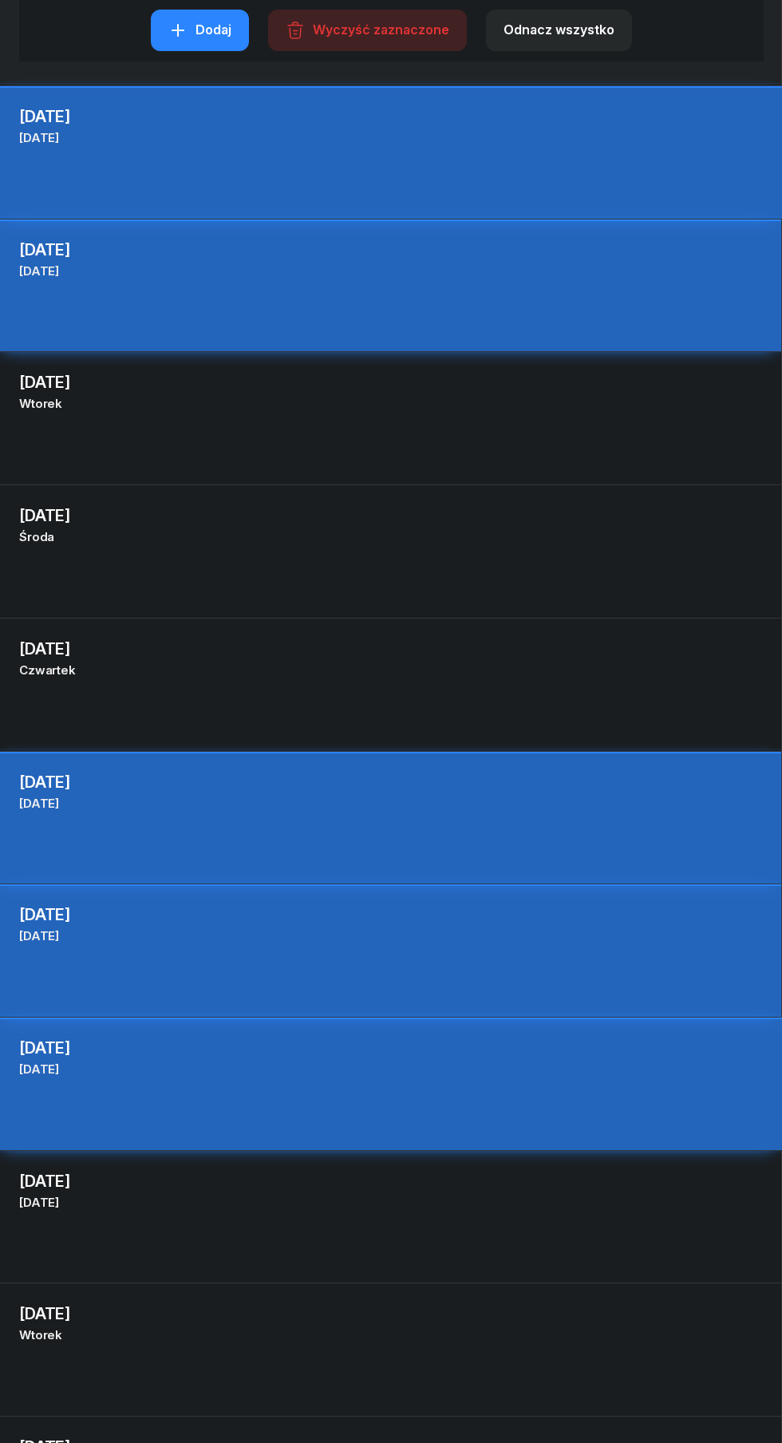
click at [375, 1357] on div "[DATE] Wt [DATE] 28" at bounding box center [391, 1348] width 782 height 133
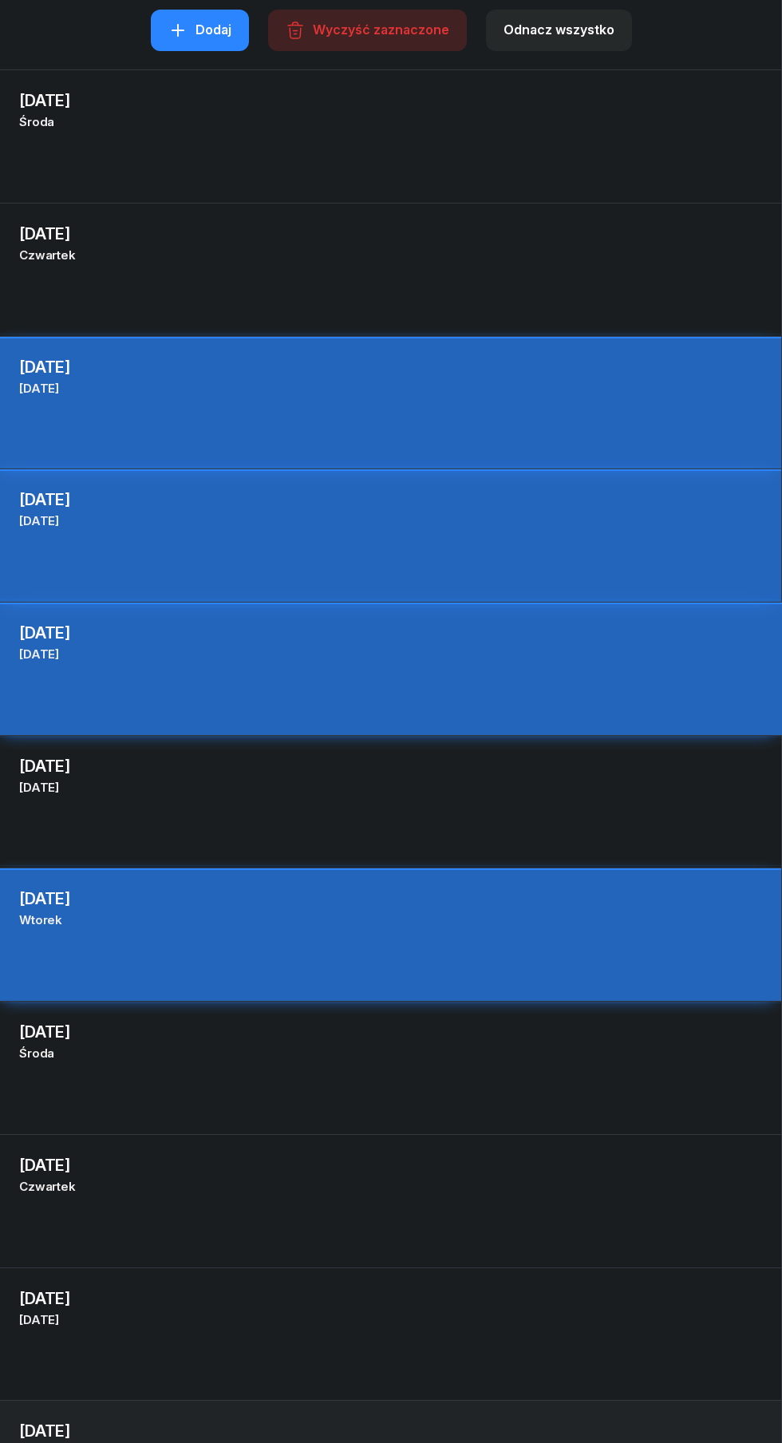
scroll to position [3326, 0]
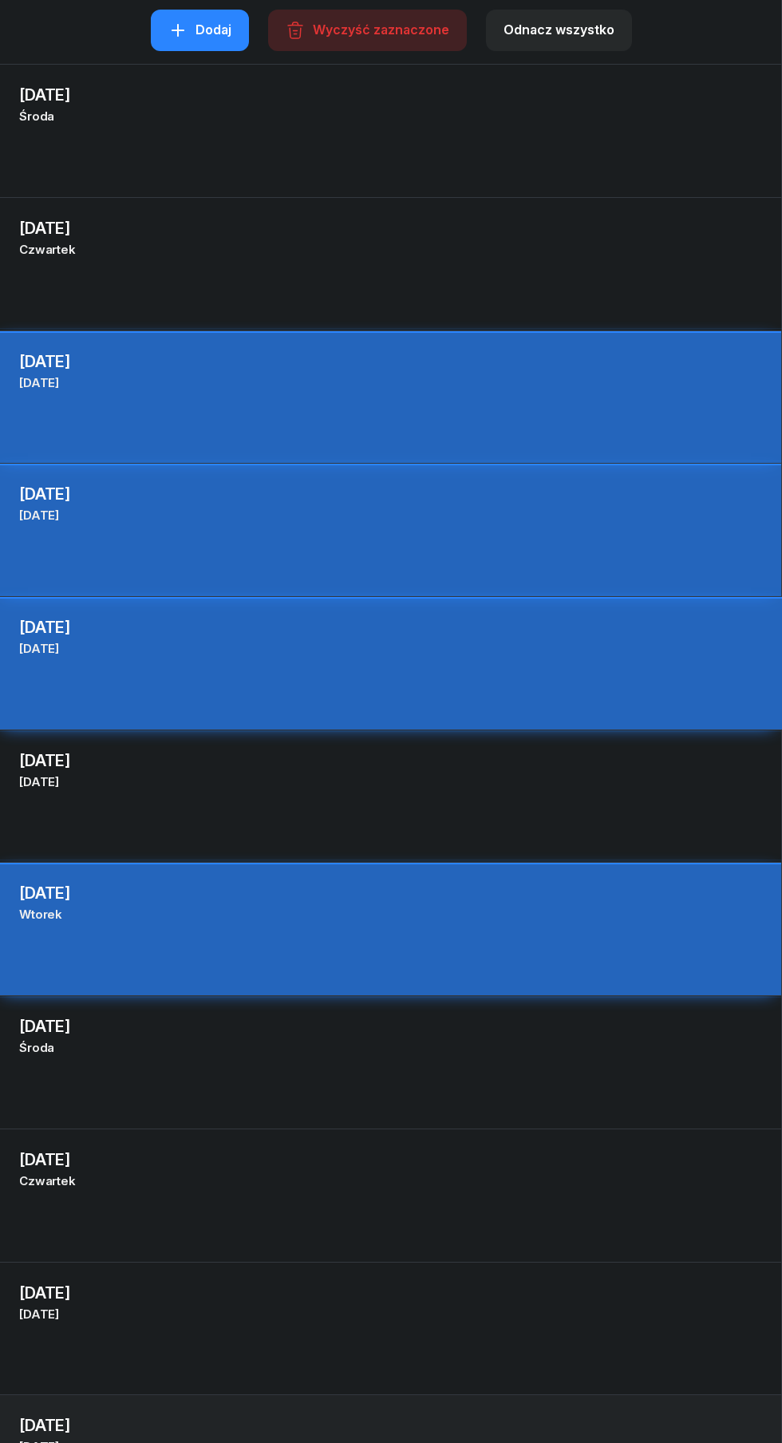
click at [467, 1034] on div "[DATE]" at bounding box center [390, 1026] width 743 height 22
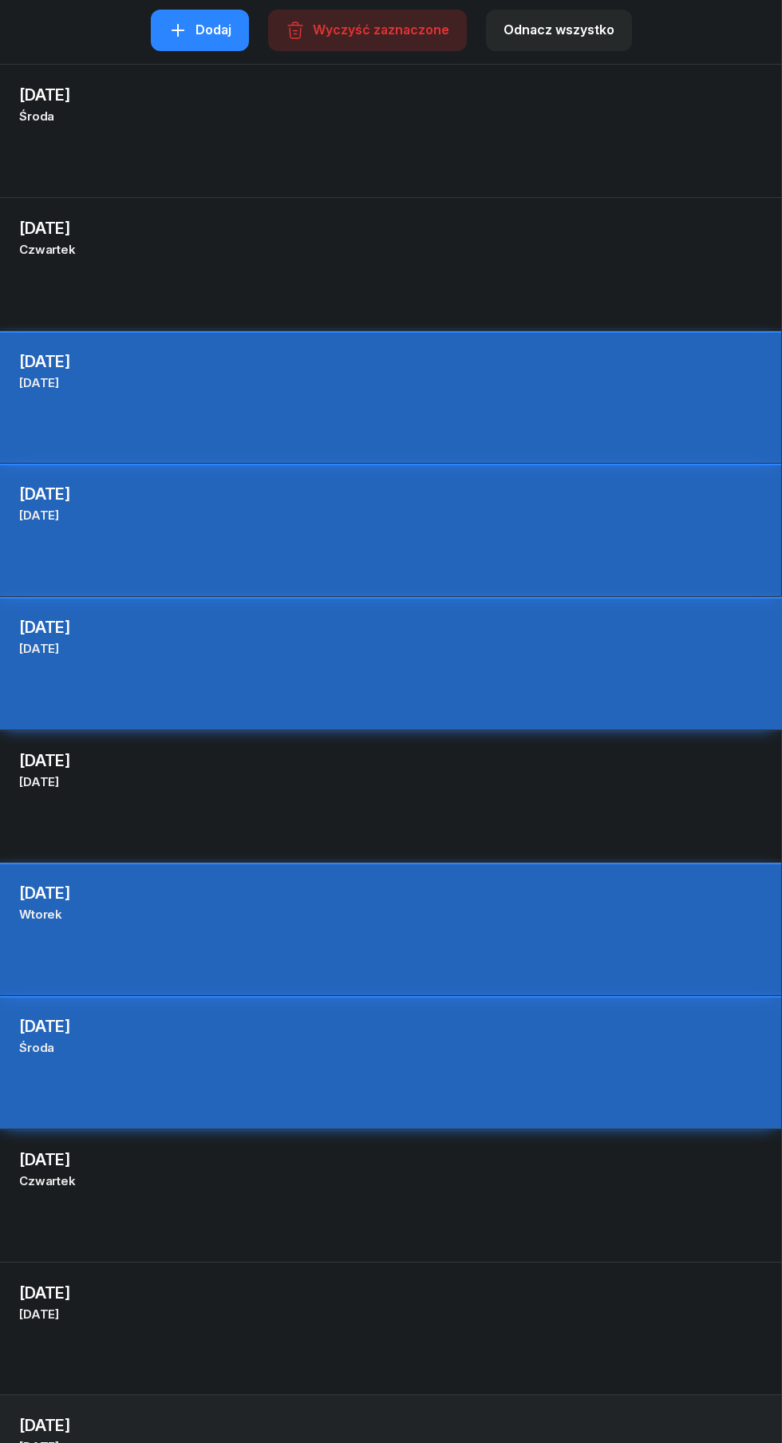
click at [445, 1186] on div "Cz [DATE]" at bounding box center [390, 1181] width 743 height 21
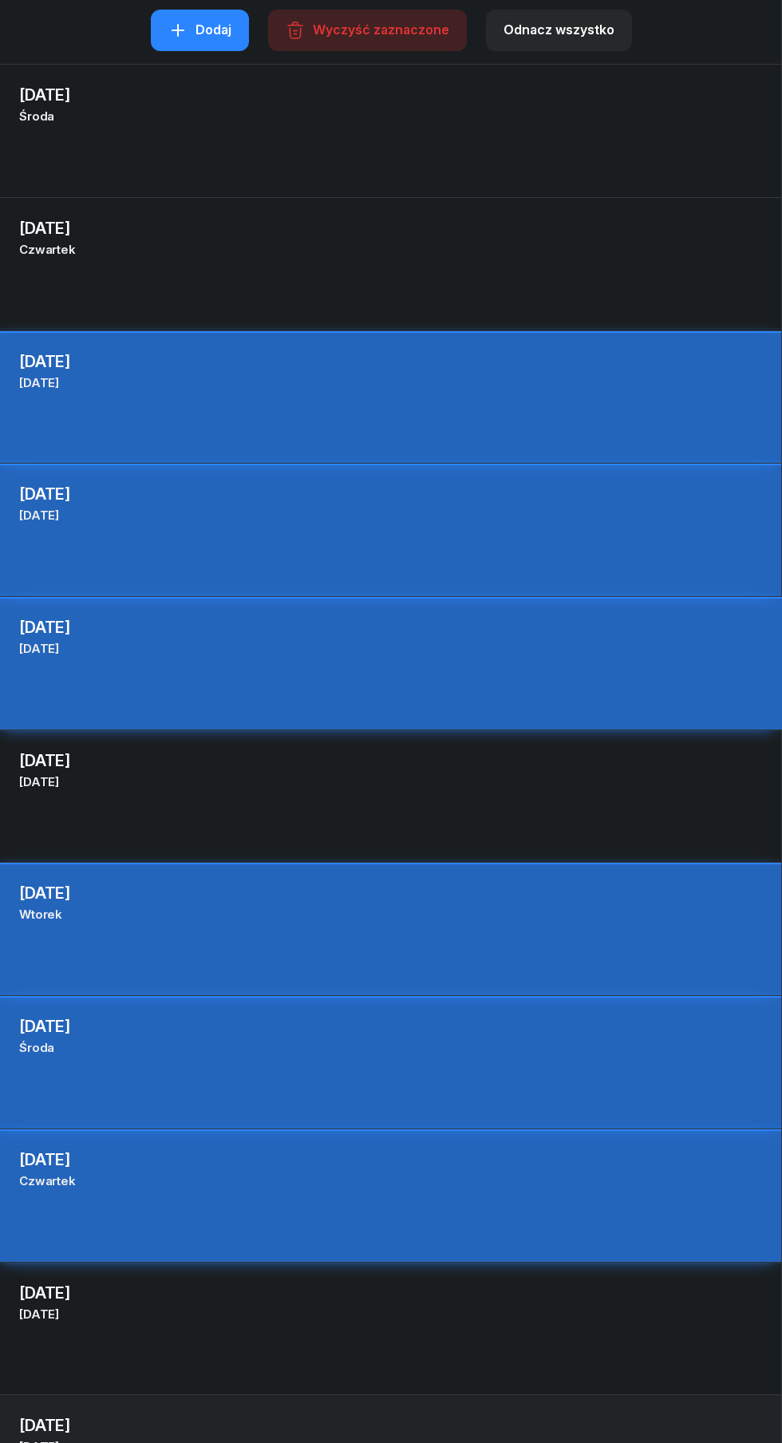
click at [424, 1333] on div "[DATE] Pt [DATE] 31" at bounding box center [391, 1327] width 782 height 133
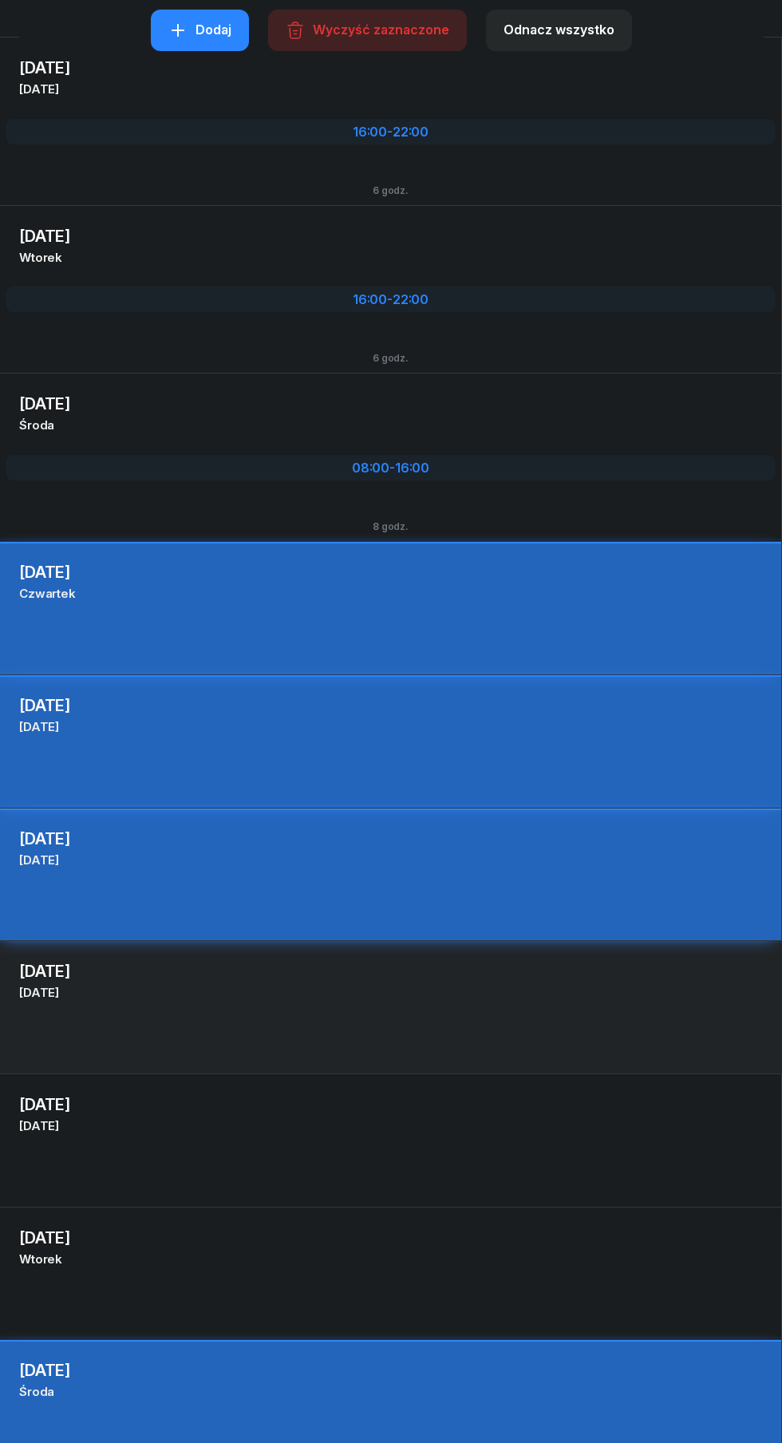
scroll to position [0, 0]
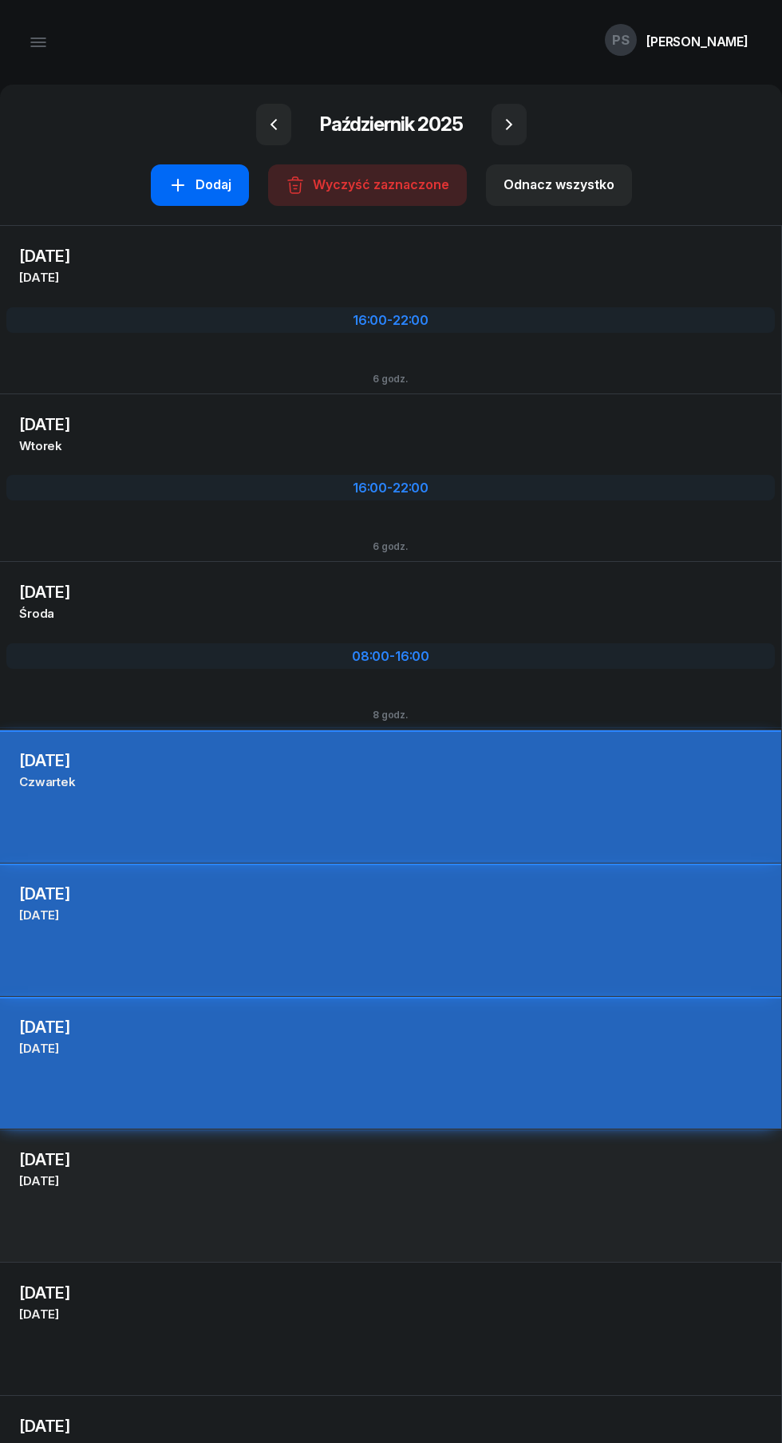
click at [198, 192] on div "Dodaj" at bounding box center [199, 185] width 63 height 21
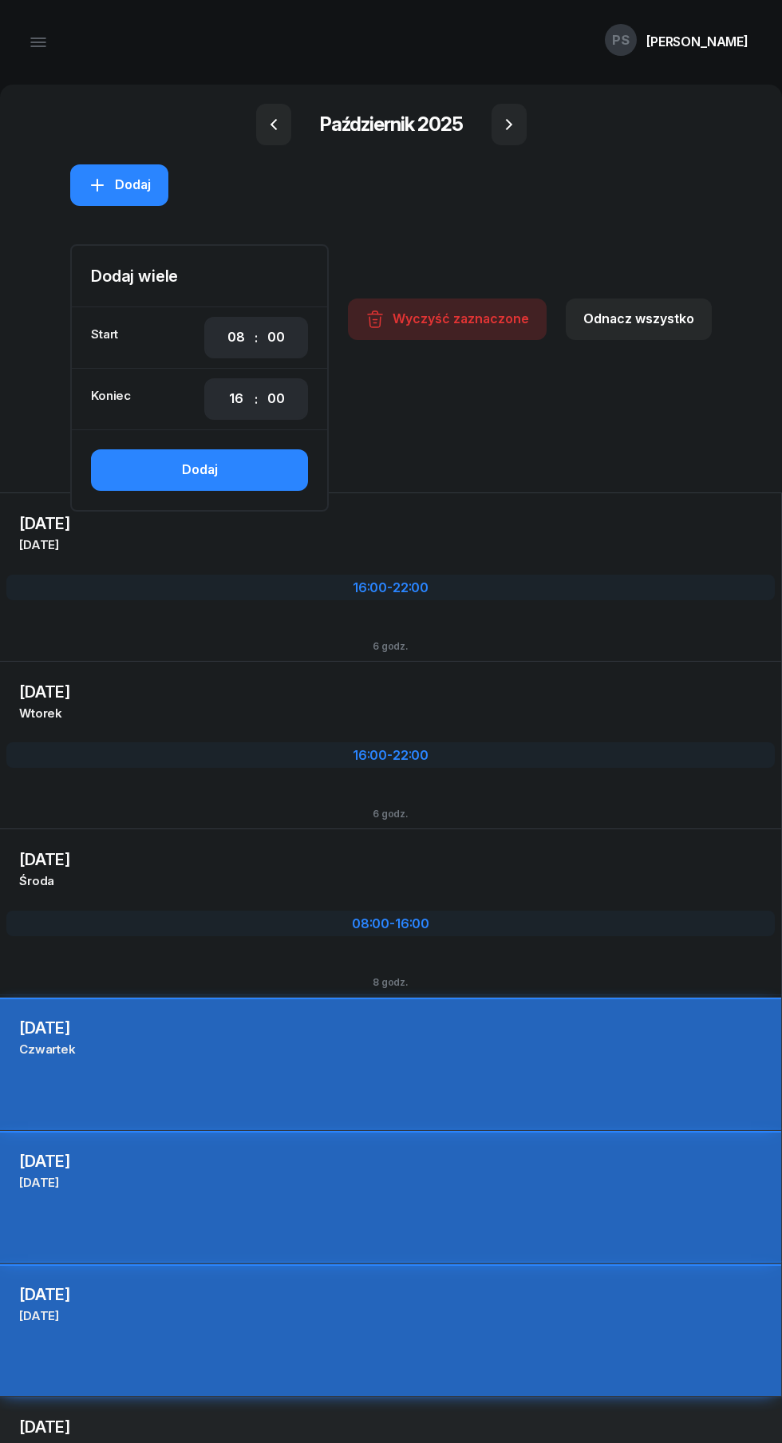
click at [239, 338] on select "00 01 02 03 04 05 06 07 08 09 10 11 12 13 14 15 16 17 18 19 20 21 22 23" at bounding box center [236, 338] width 30 height 34
select select "16"
click at [223, 321] on select "00 01 02 03 04 05 06 07 08 09 10 11 12 13 14 15 16 17 18 19 20 21 22 23" at bounding box center [236, 338] width 30 height 34
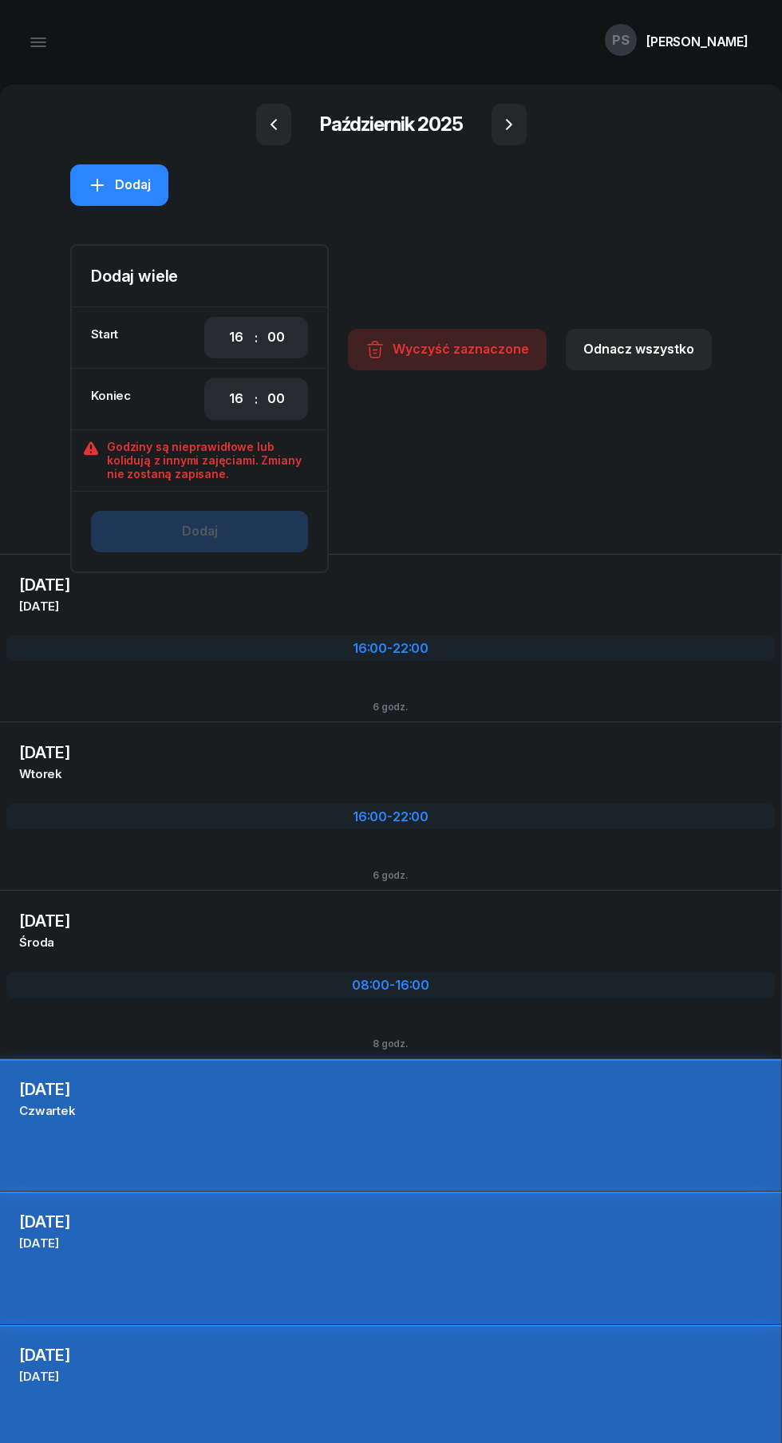
click at [239, 402] on select "00 01 02 03 04 05 06 07 08 09 10 11 12 13 14 15 16 17 18 19 20 21 22 23" at bounding box center [236, 399] width 30 height 34
select select "22"
click at [223, 382] on select "00 01 02 03 04 05 06 07 08 09 10 11 12 13 14 15 16 17 18 19 20 21 22 23" at bounding box center [236, 399] width 30 height 34
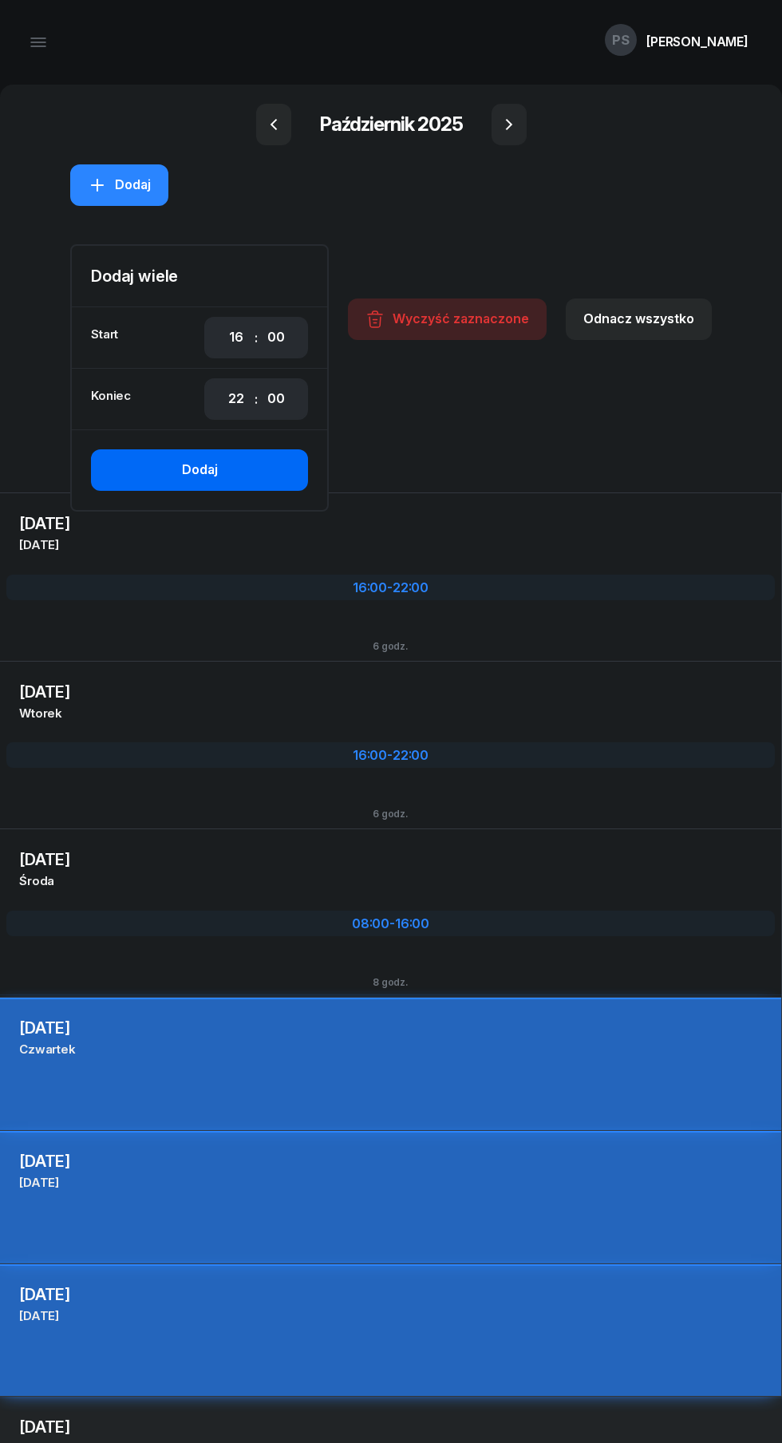
click at [217, 484] on button "Dodaj" at bounding box center [199, 469] width 217 height 41
